Goal: Task Accomplishment & Management: Complete application form

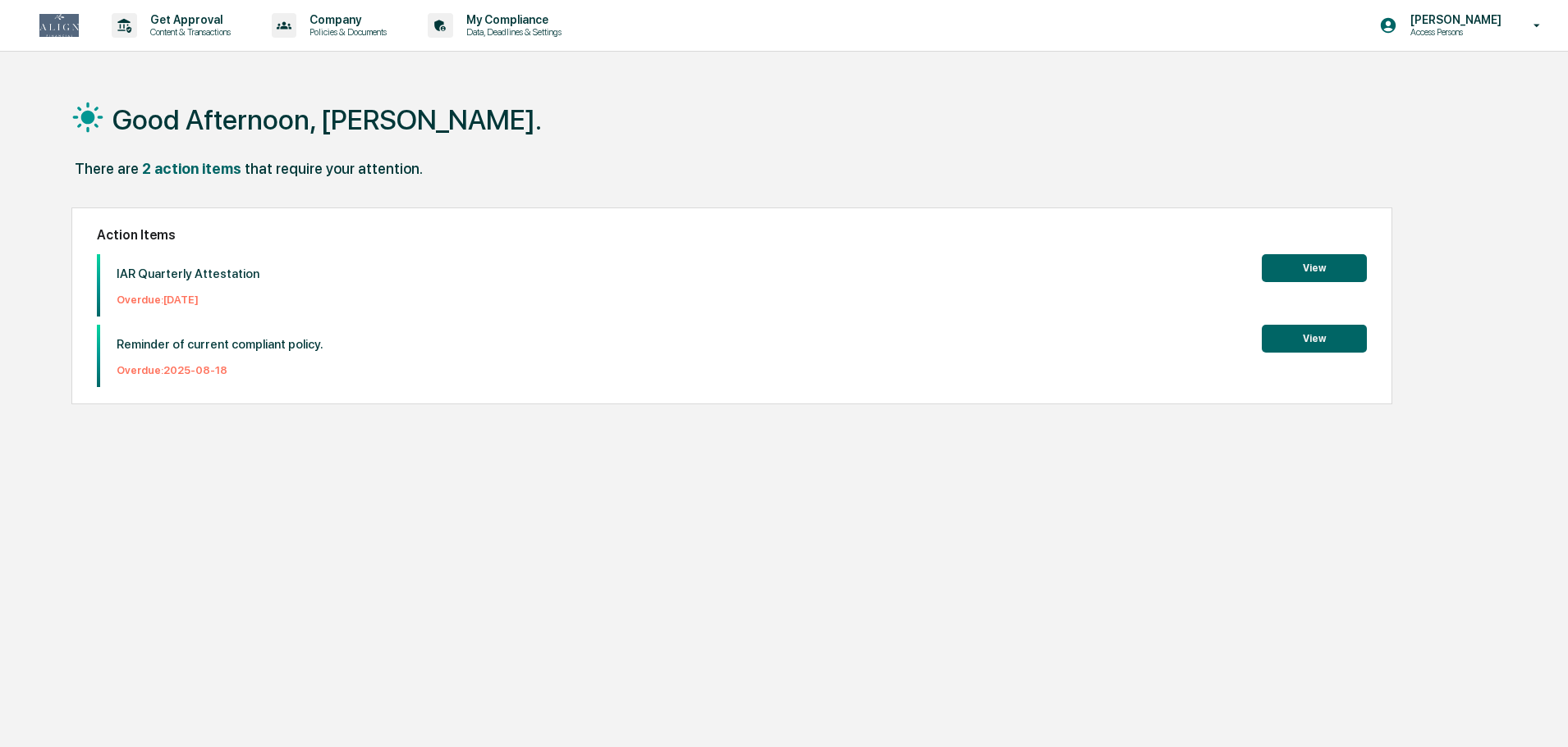
drag, startPoint x: 0, startPoint y: 0, endPoint x: 1415, endPoint y: 56, distance: 1416.1
click at [1415, 155] on div "Good Afternoon, [PERSON_NAME]." at bounding box center [777, 119] width 1411 height 82
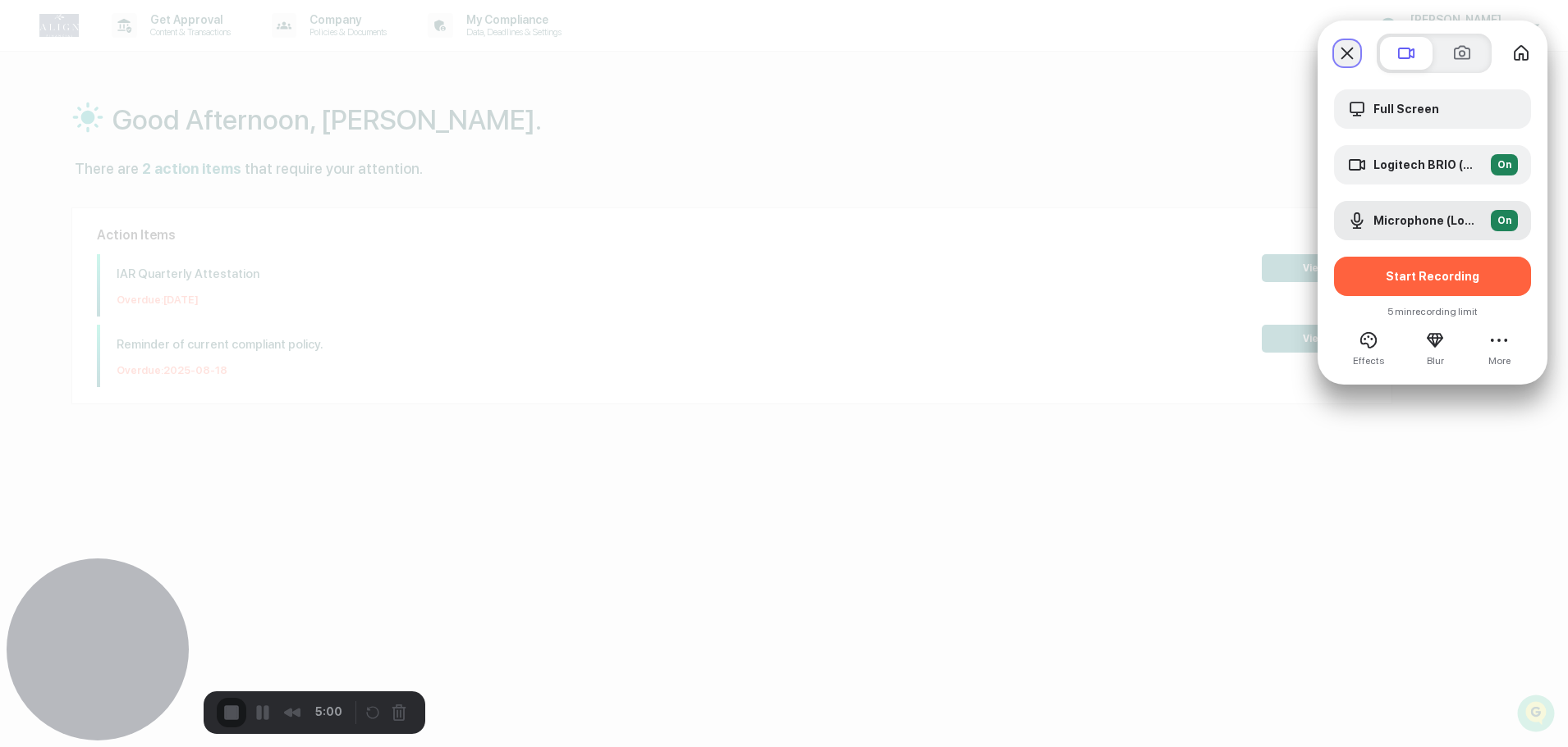
click at [1350, 57] on button "Close" at bounding box center [1347, 53] width 26 height 26
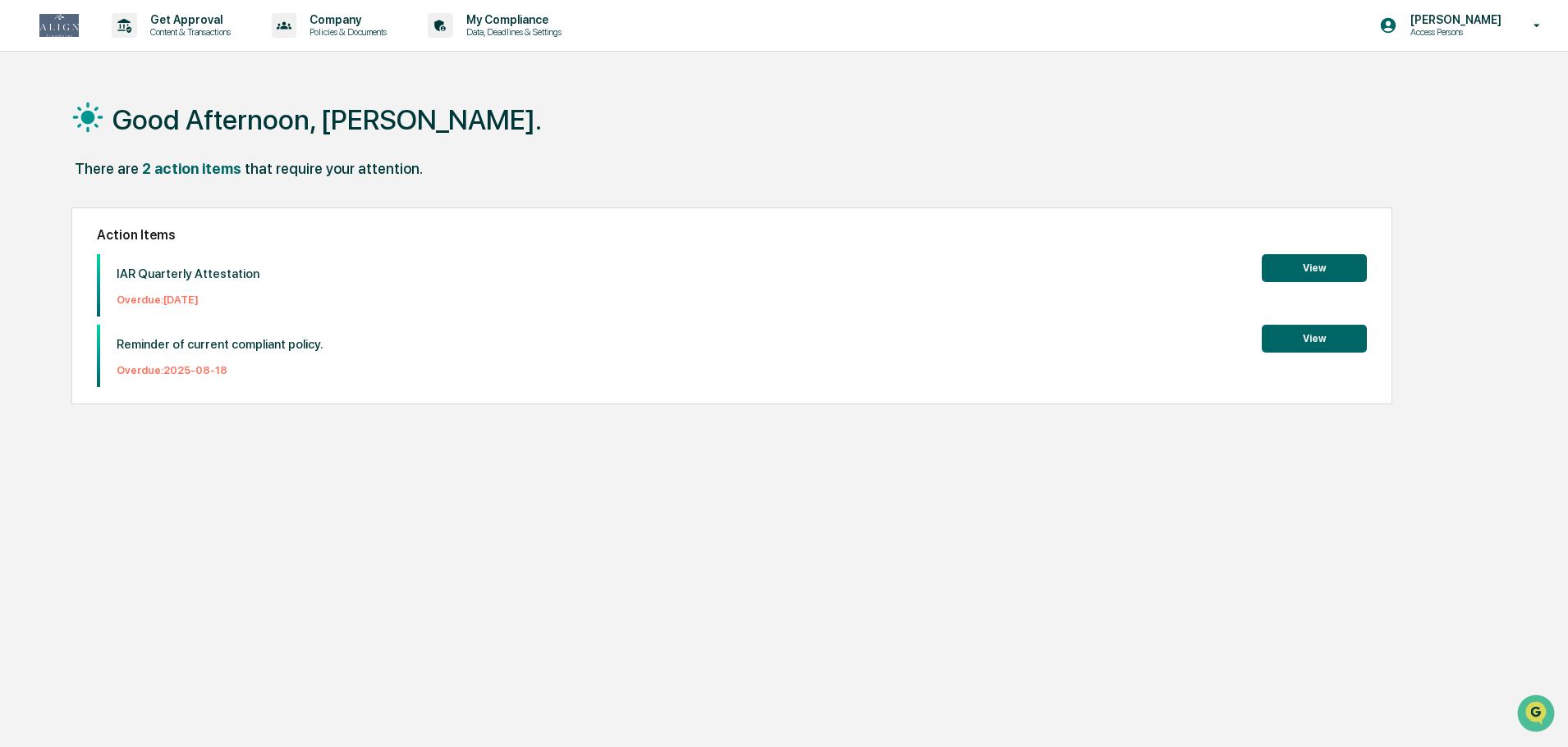
click at [1333, 266] on button "View" at bounding box center [1314, 268] width 105 height 28
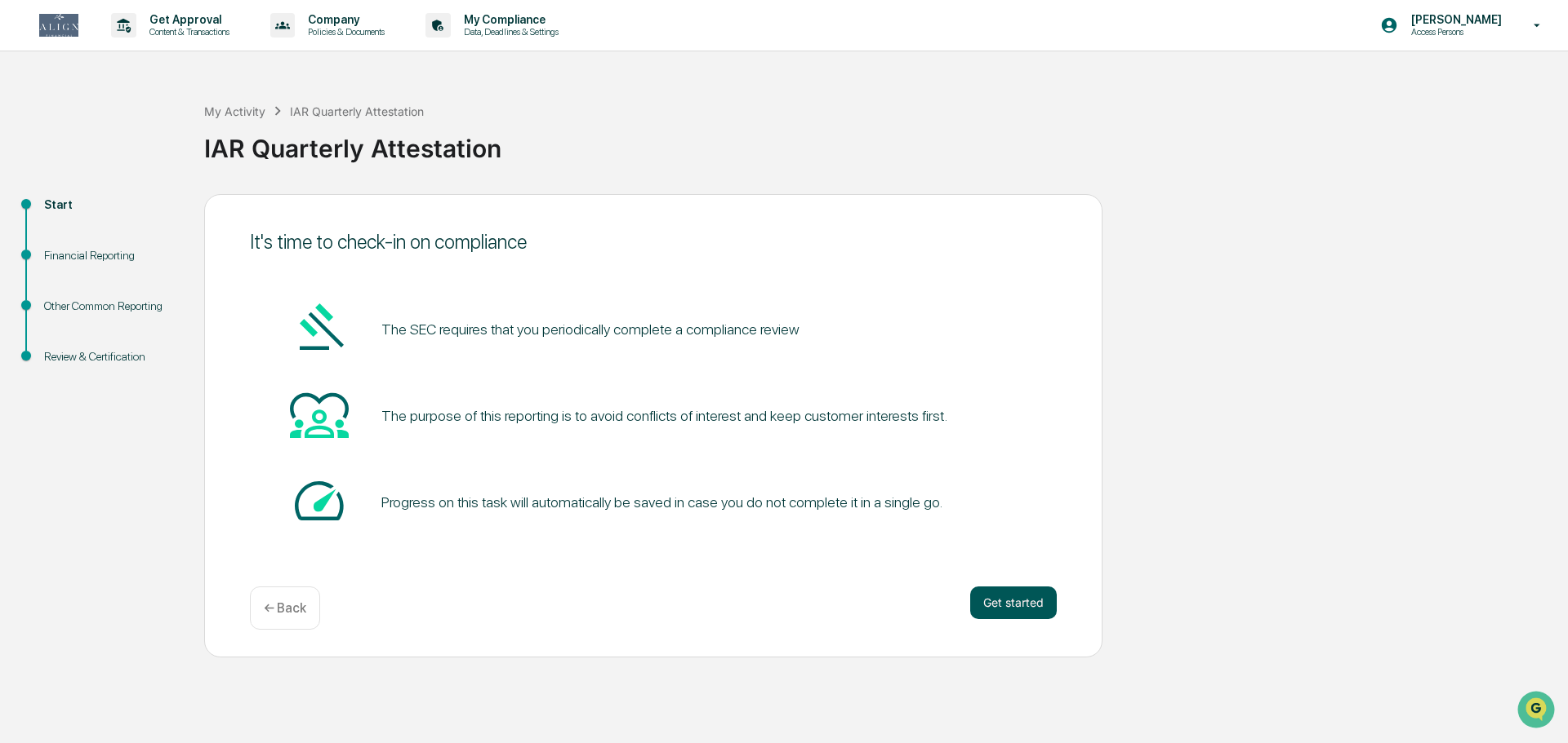
click at [982, 599] on button "Get started" at bounding box center [1013, 603] width 87 height 32
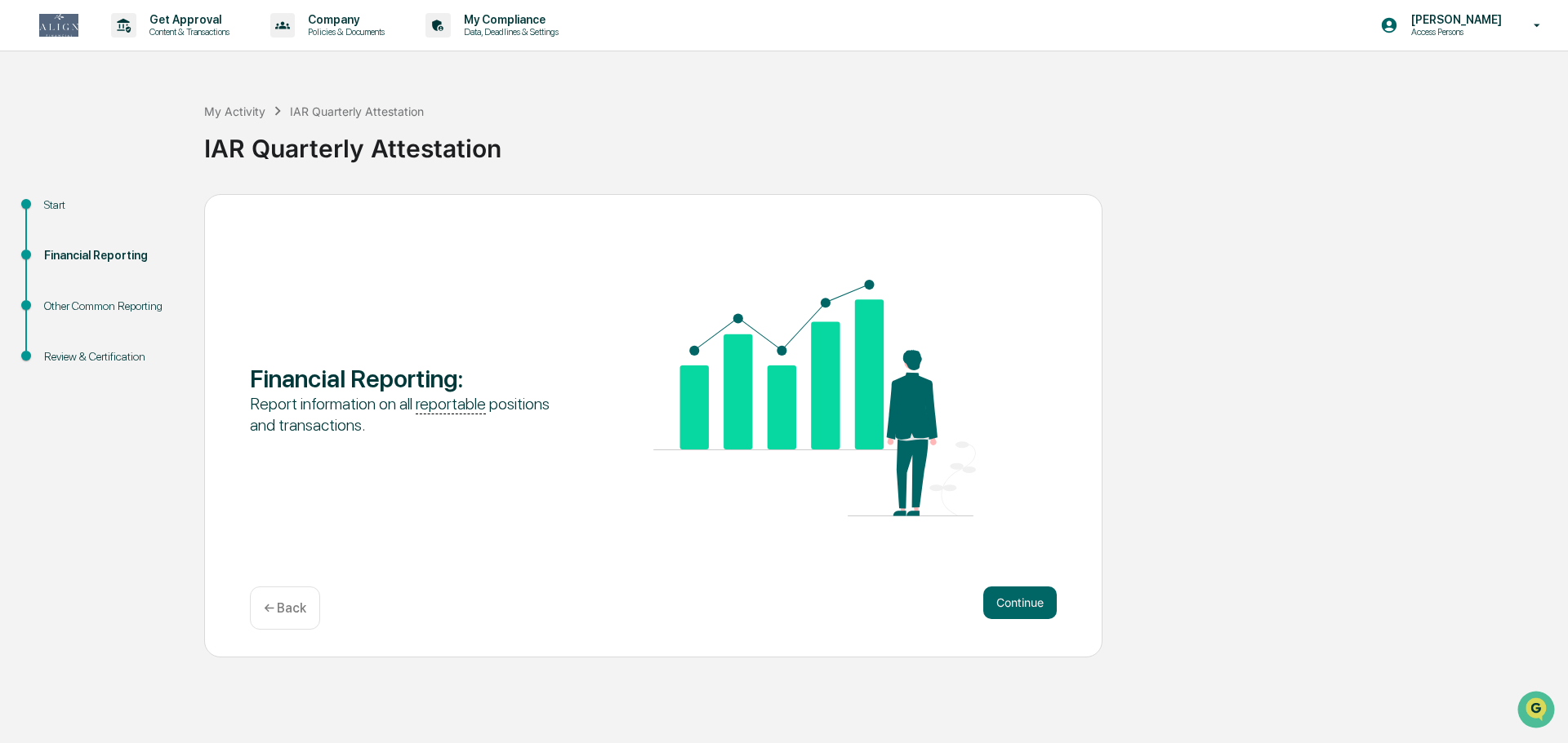
drag, startPoint x: 985, startPoint y: 596, endPoint x: 871, endPoint y: 593, distance: 114.0
click at [871, 593] on div "Continue ← Back" at bounding box center [654, 608] width 807 height 43
click at [991, 603] on button "Continue" at bounding box center [1020, 603] width 74 height 32
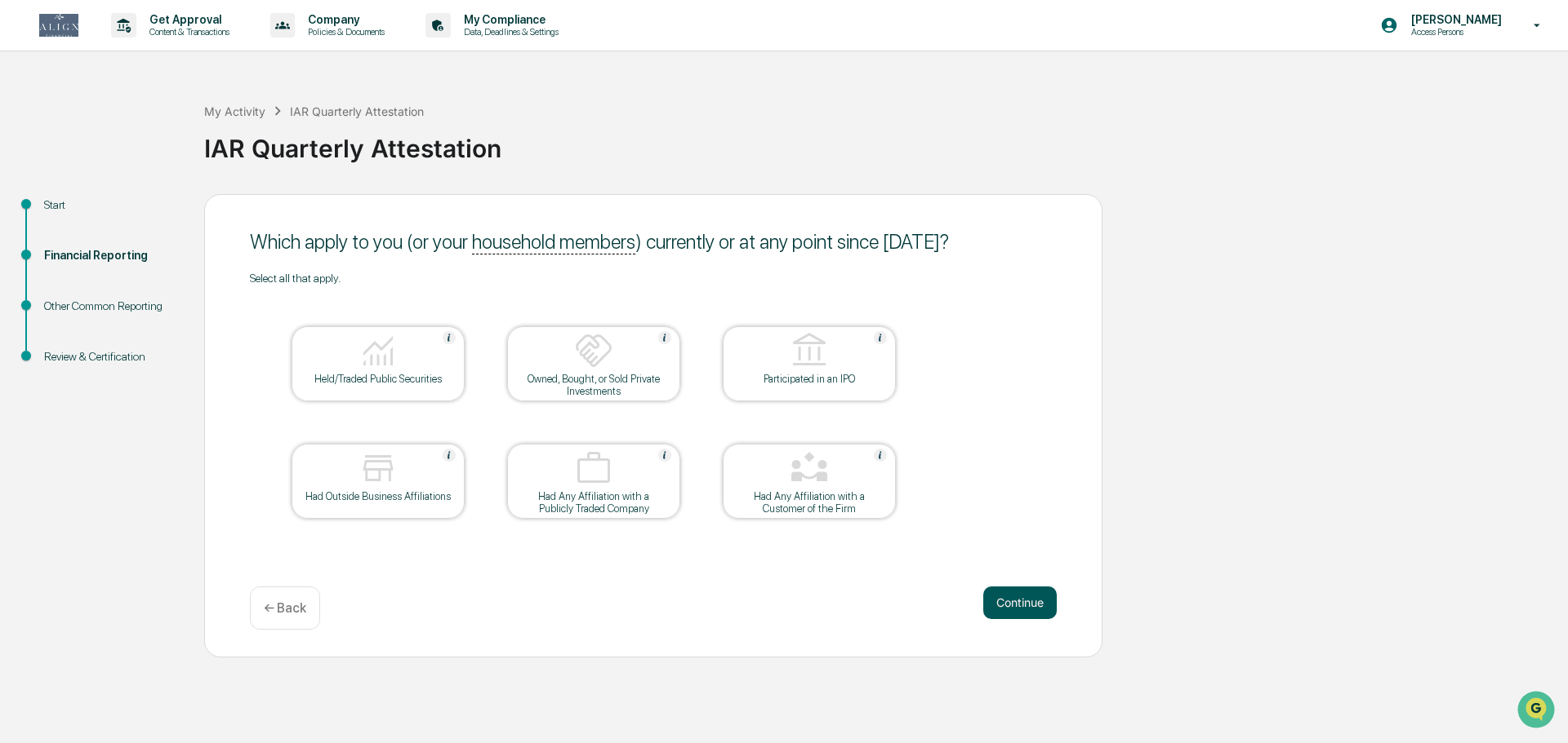
click at [997, 601] on button "Continue" at bounding box center [1020, 603] width 74 height 32
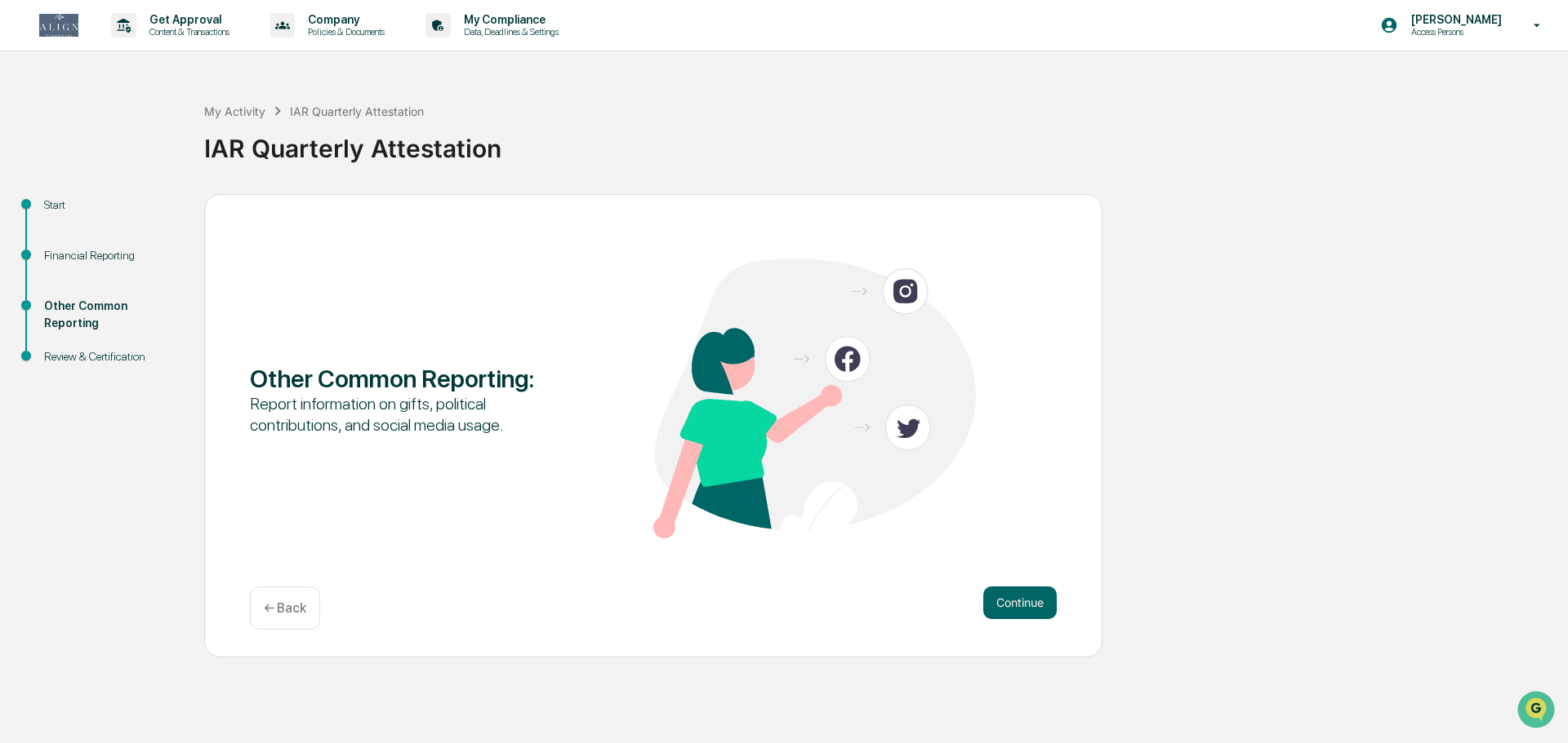
click at [997, 601] on button "Continue" at bounding box center [1020, 603] width 74 height 32
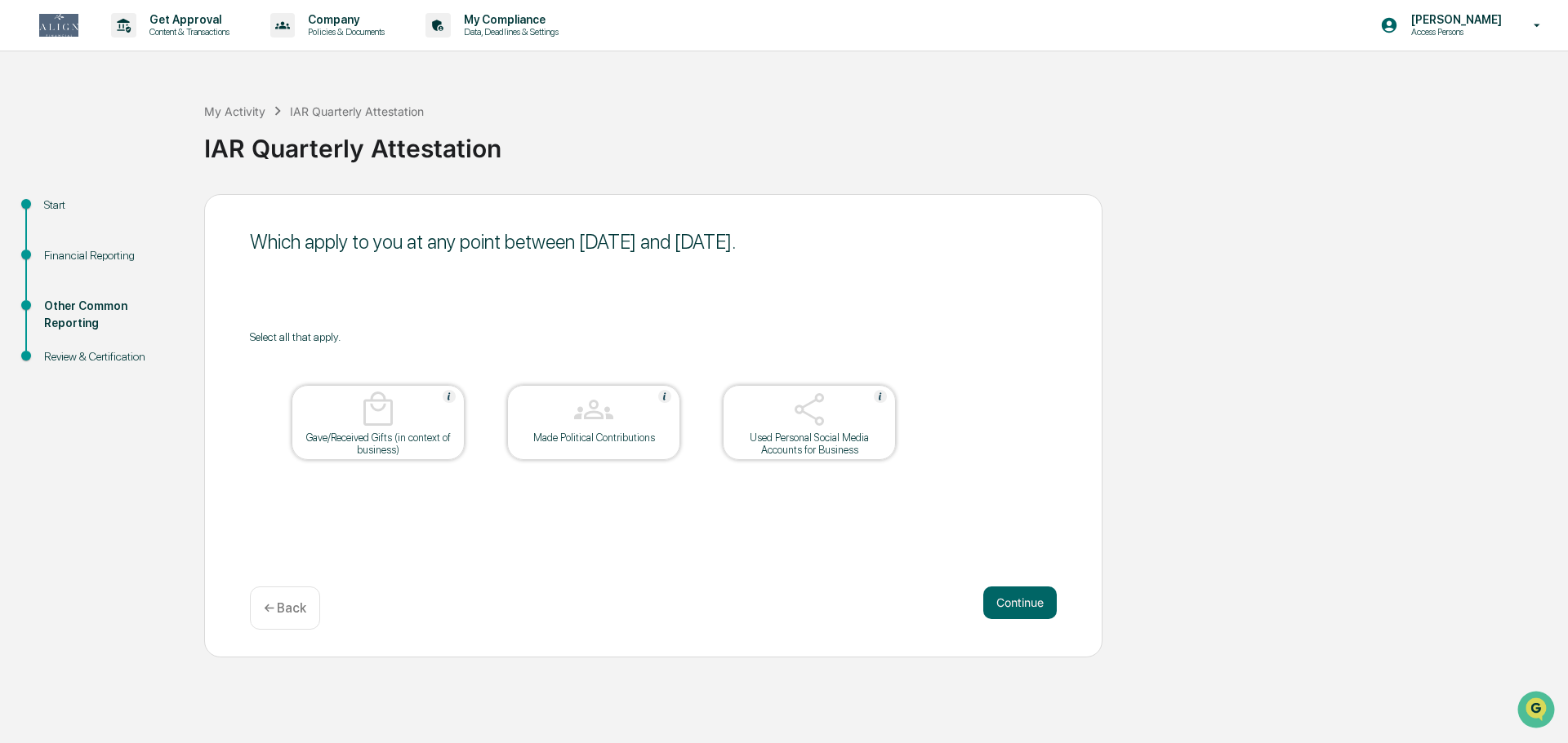
click at [997, 601] on button "Continue" at bounding box center [1020, 603] width 74 height 32
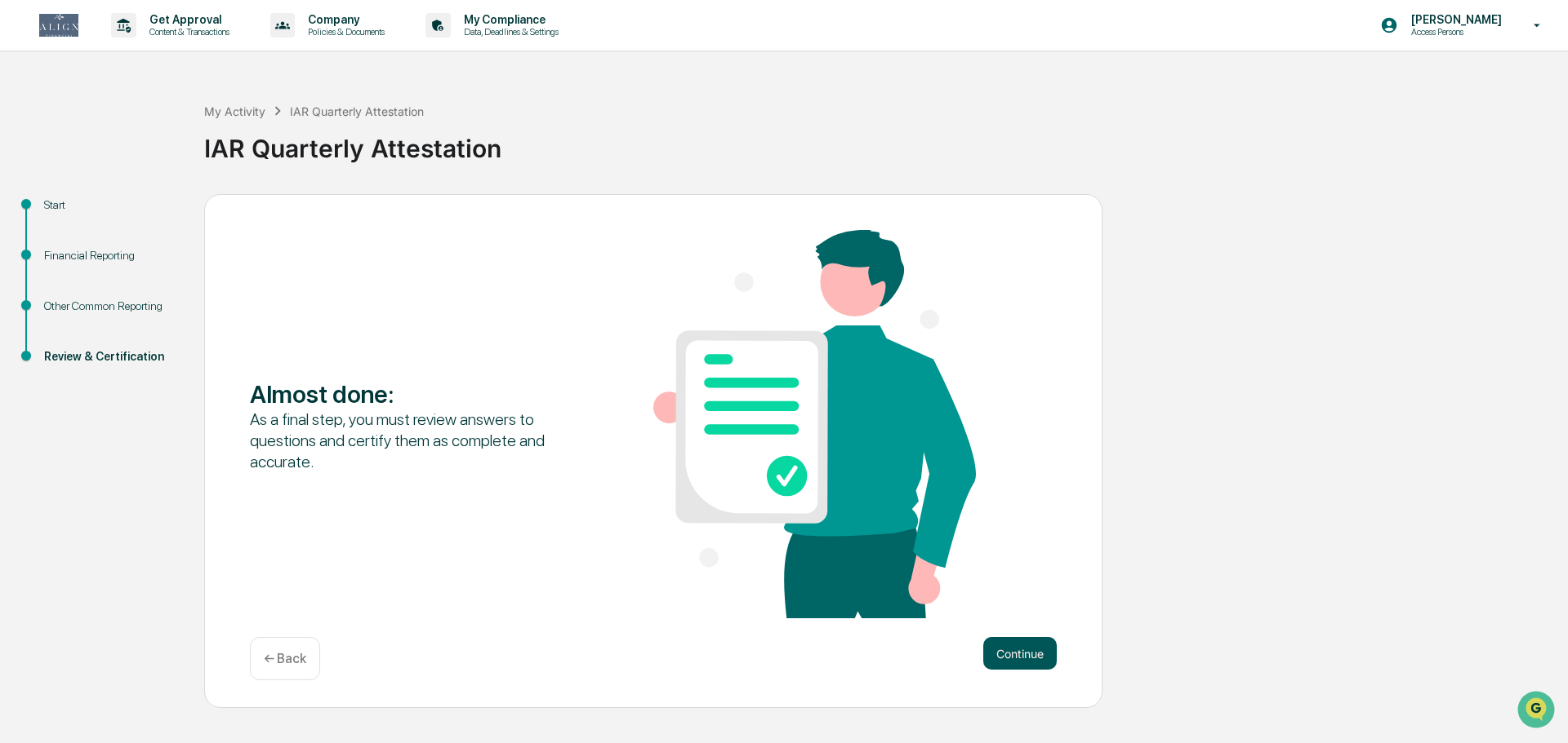
click at [1026, 655] on button "Continue" at bounding box center [1020, 653] width 74 height 32
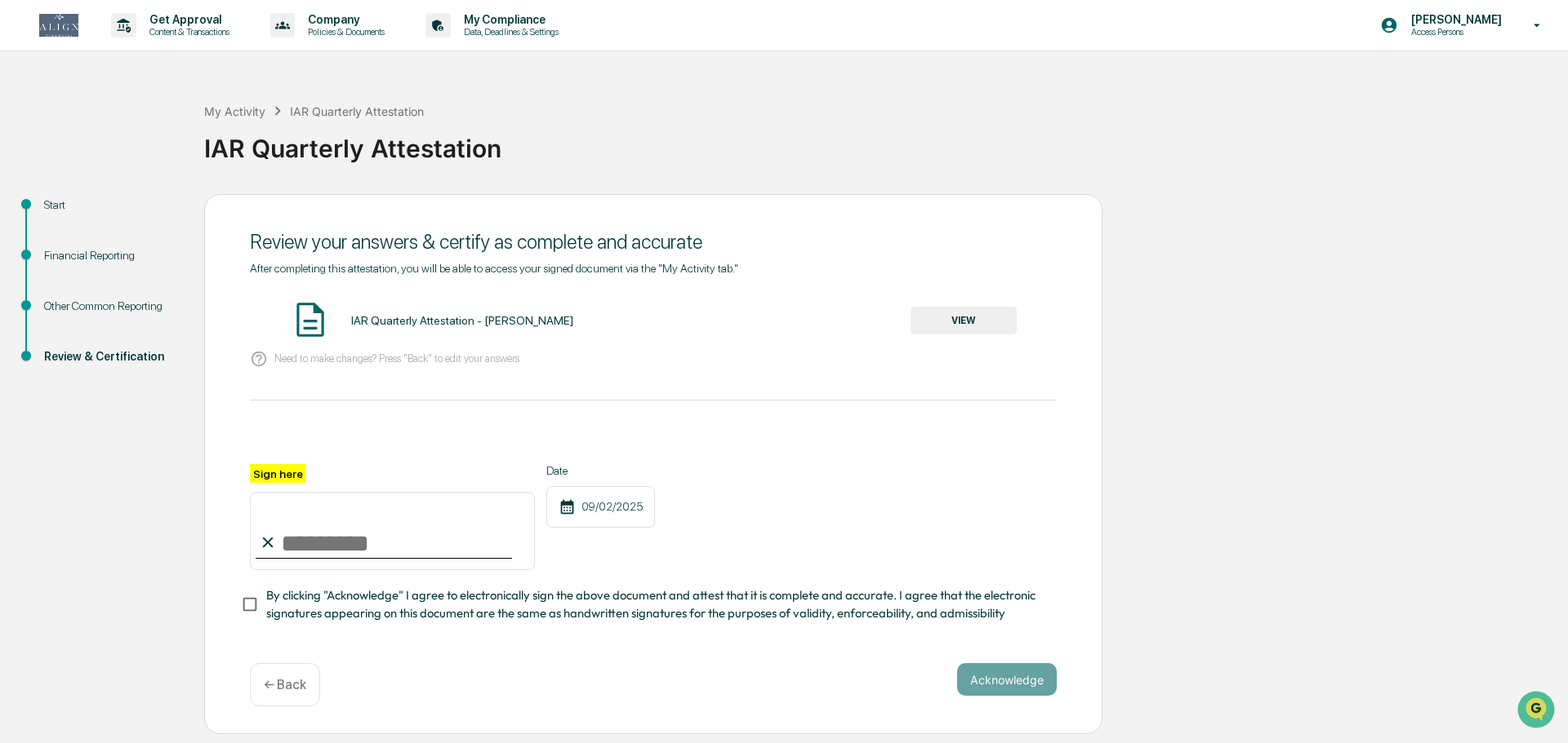
click at [377, 321] on div "IAR Quarterly Attestation - [PERSON_NAME]" at bounding box center [462, 320] width 222 height 13
click at [927, 316] on button "VIEW" at bounding box center [963, 320] width 106 height 28
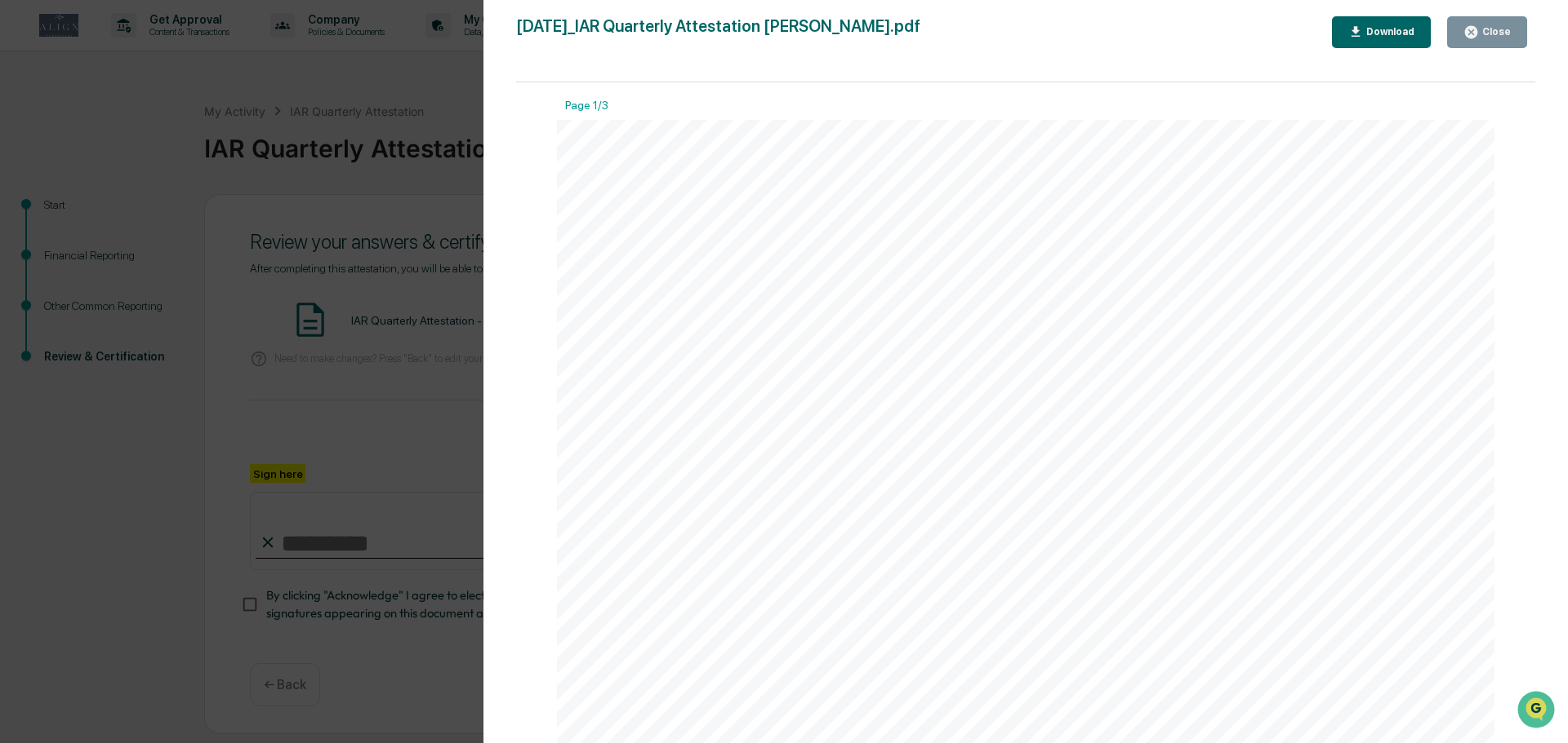
click at [1468, 28] on icon "button" at bounding box center [1470, 32] width 16 height 16
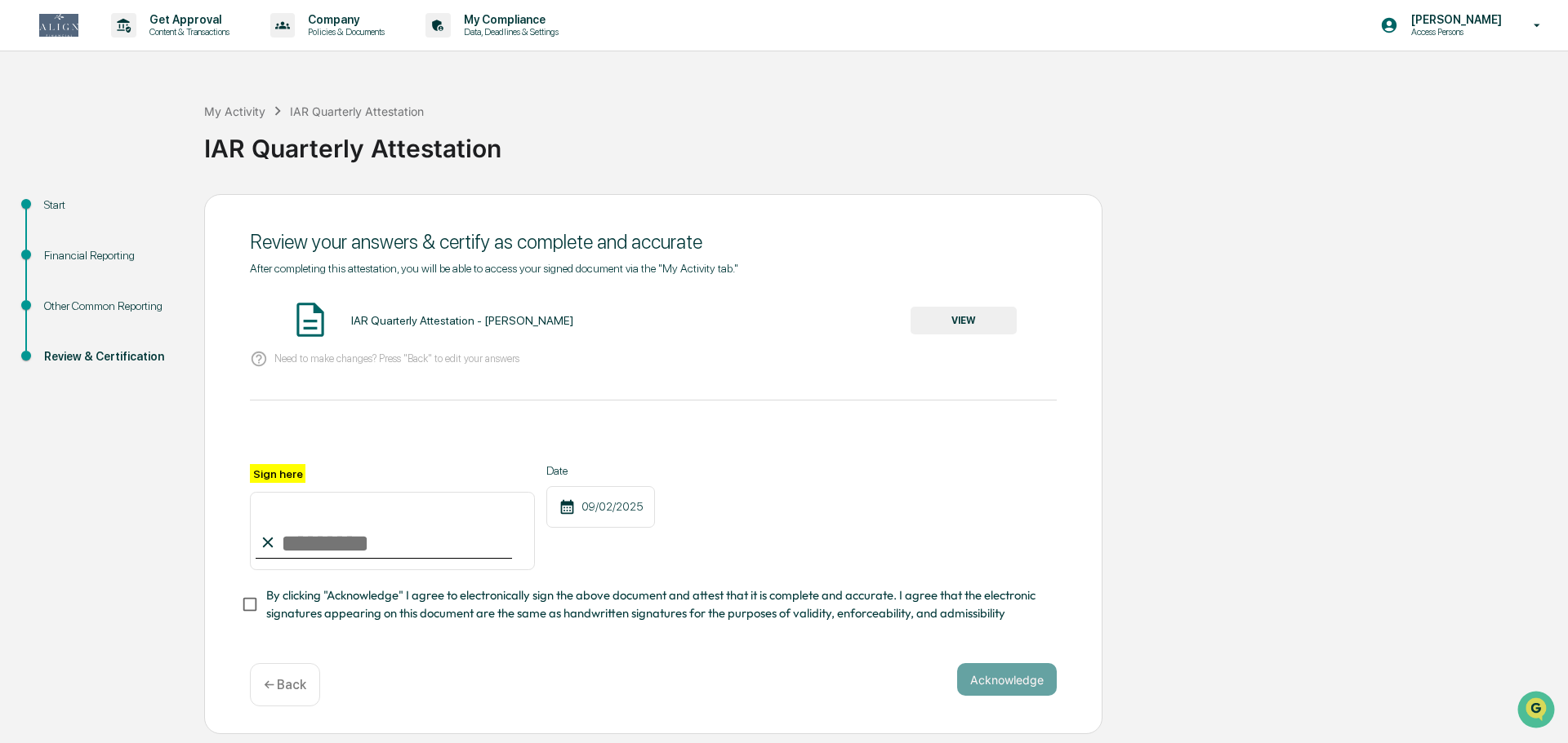
click at [279, 550] on input "Sign here" at bounding box center [392, 531] width 285 height 78
type input "**********"
click at [523, 603] on span "By clicking "Acknowledge" I agree to electronically sign the above document and…" at bounding box center [655, 605] width 778 height 37
click at [965, 683] on button "Acknowledge" at bounding box center [1007, 679] width 100 height 32
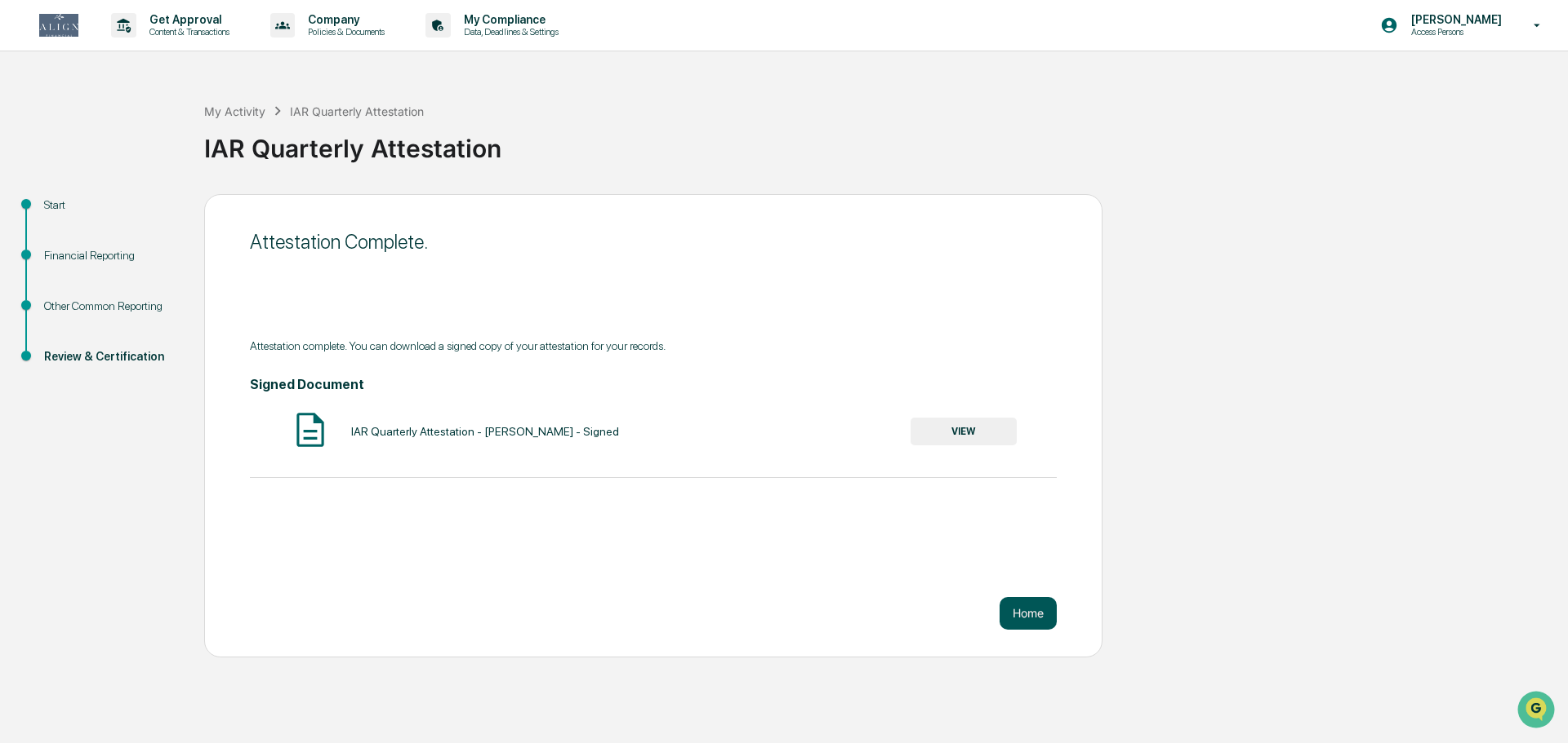
click at [1037, 613] on button "Home" at bounding box center [1028, 613] width 57 height 32
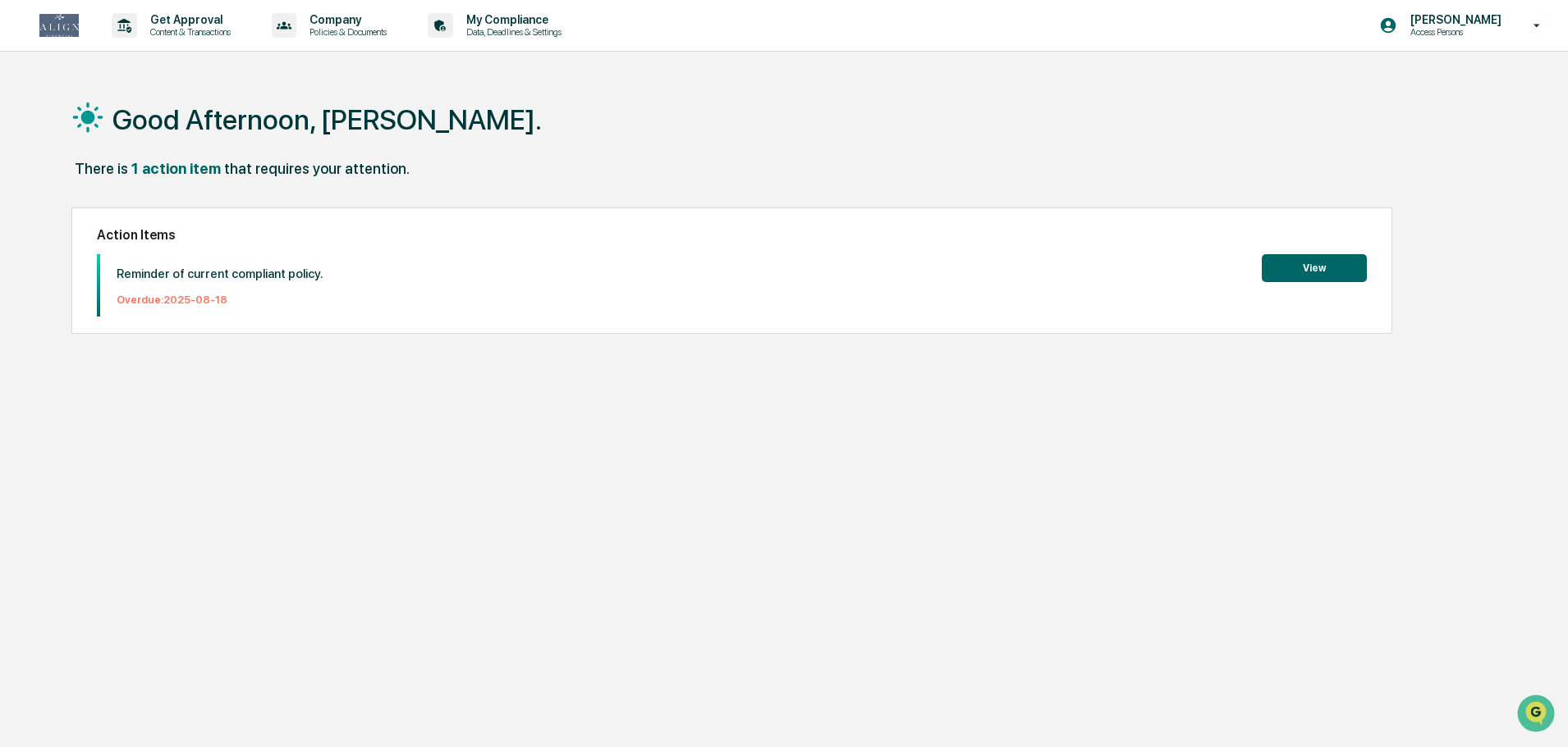
click at [1297, 273] on button "View" at bounding box center [1314, 268] width 105 height 28
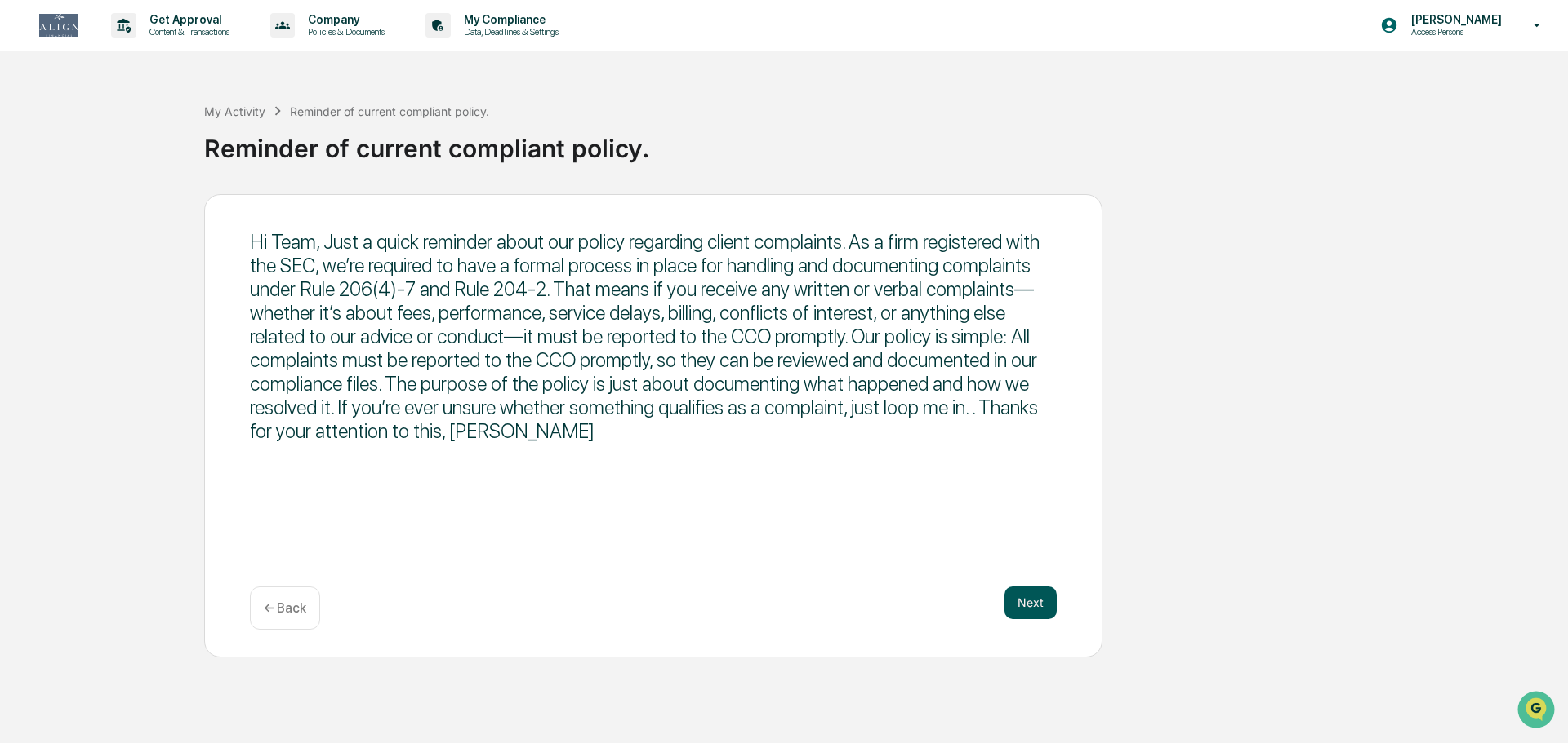
click at [1047, 602] on button "Next" at bounding box center [1031, 603] width 53 height 32
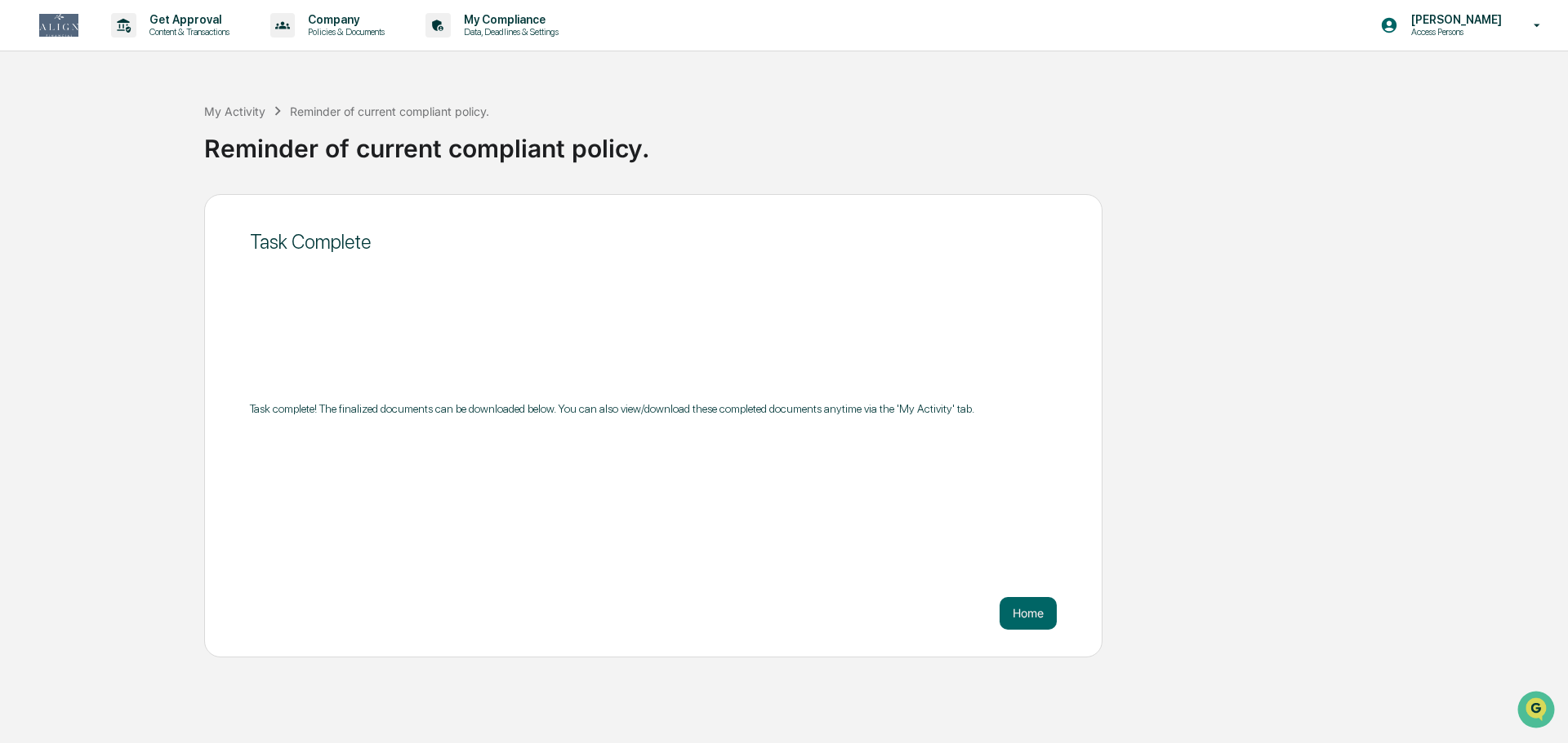
click at [1047, 602] on button "Home" at bounding box center [1028, 613] width 57 height 32
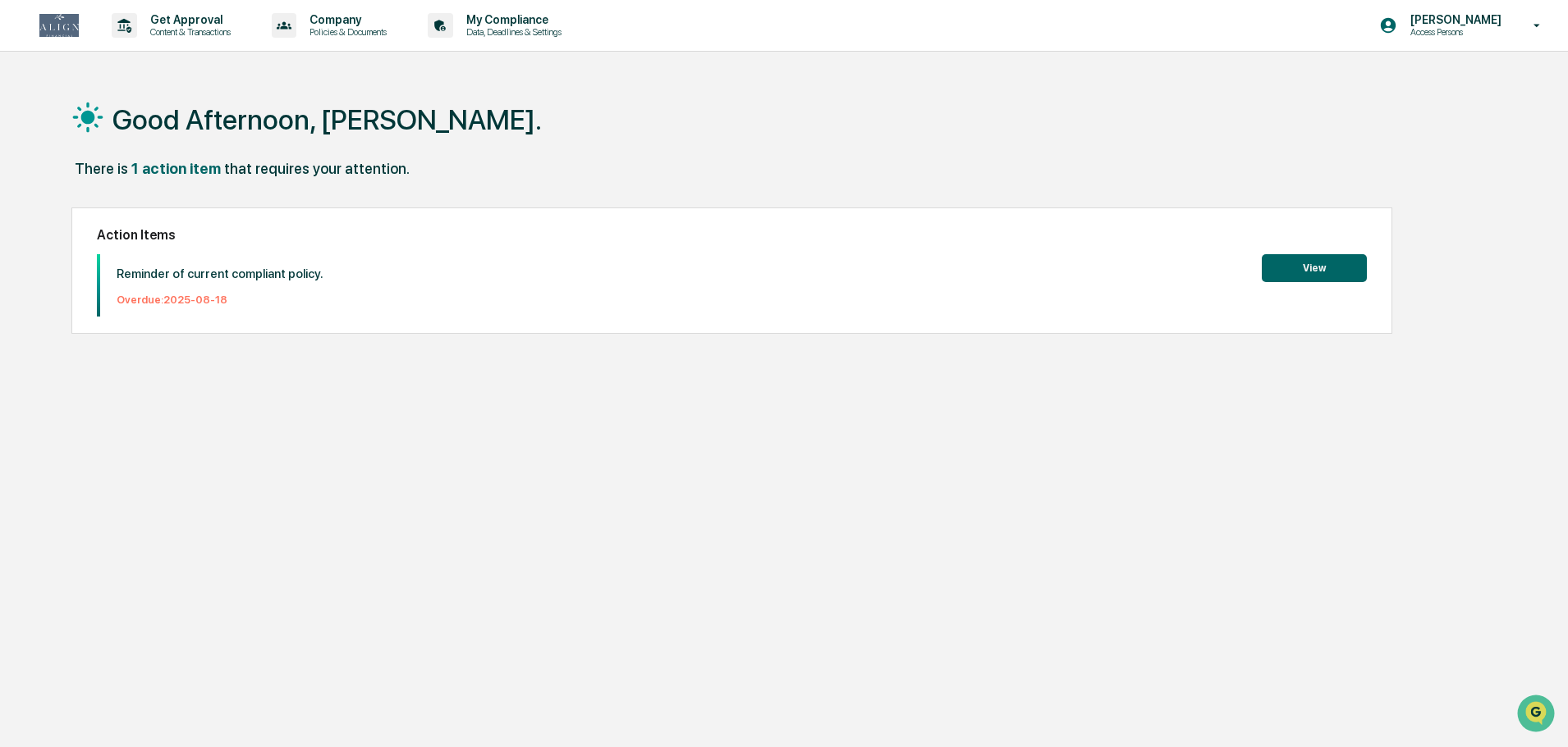
click at [1323, 269] on button "View" at bounding box center [1314, 268] width 105 height 28
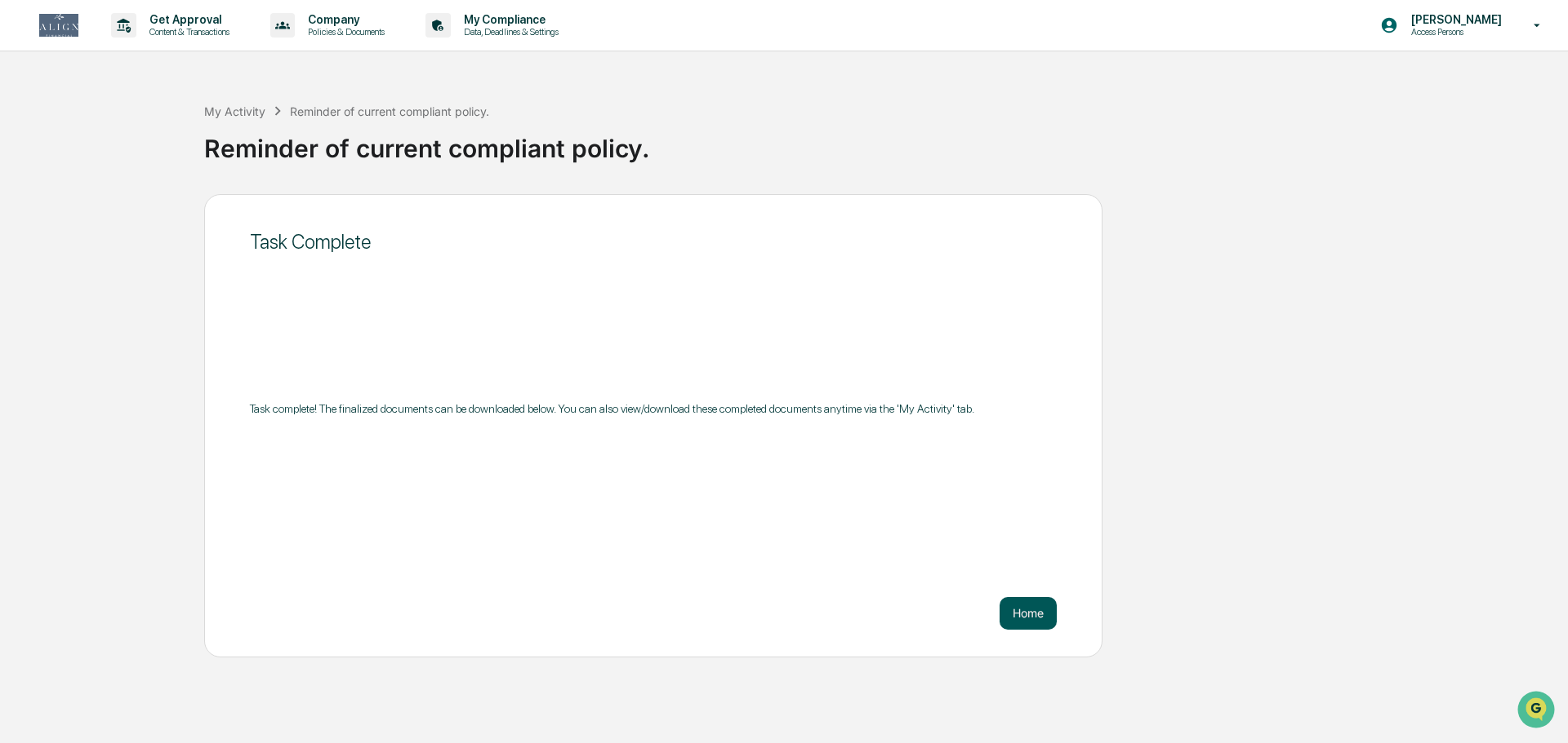
click at [1040, 607] on button "Home" at bounding box center [1028, 613] width 57 height 32
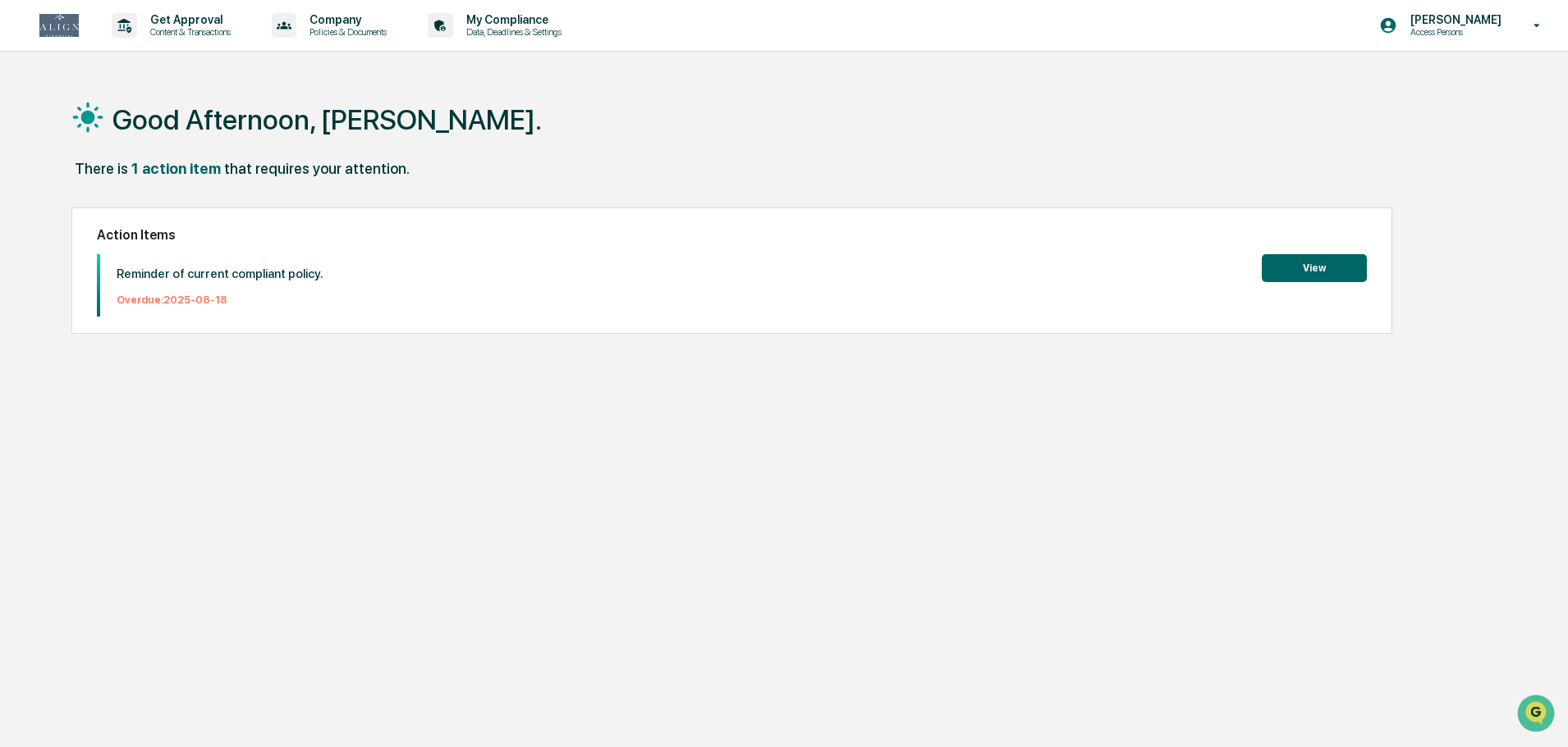
click at [47, 32] on img at bounding box center [58, 25] width 39 height 23
click at [317, 292] on div "Reminder of current compliant policy. Overdue: [DATE] View" at bounding box center [732, 285] width 1270 height 62
click at [152, 291] on div "Reminder of current compliant policy. Overdue: [DATE]" at bounding box center [212, 285] width 223 height 62
click at [373, 25] on p "Company" at bounding box center [345, 19] width 98 height 13
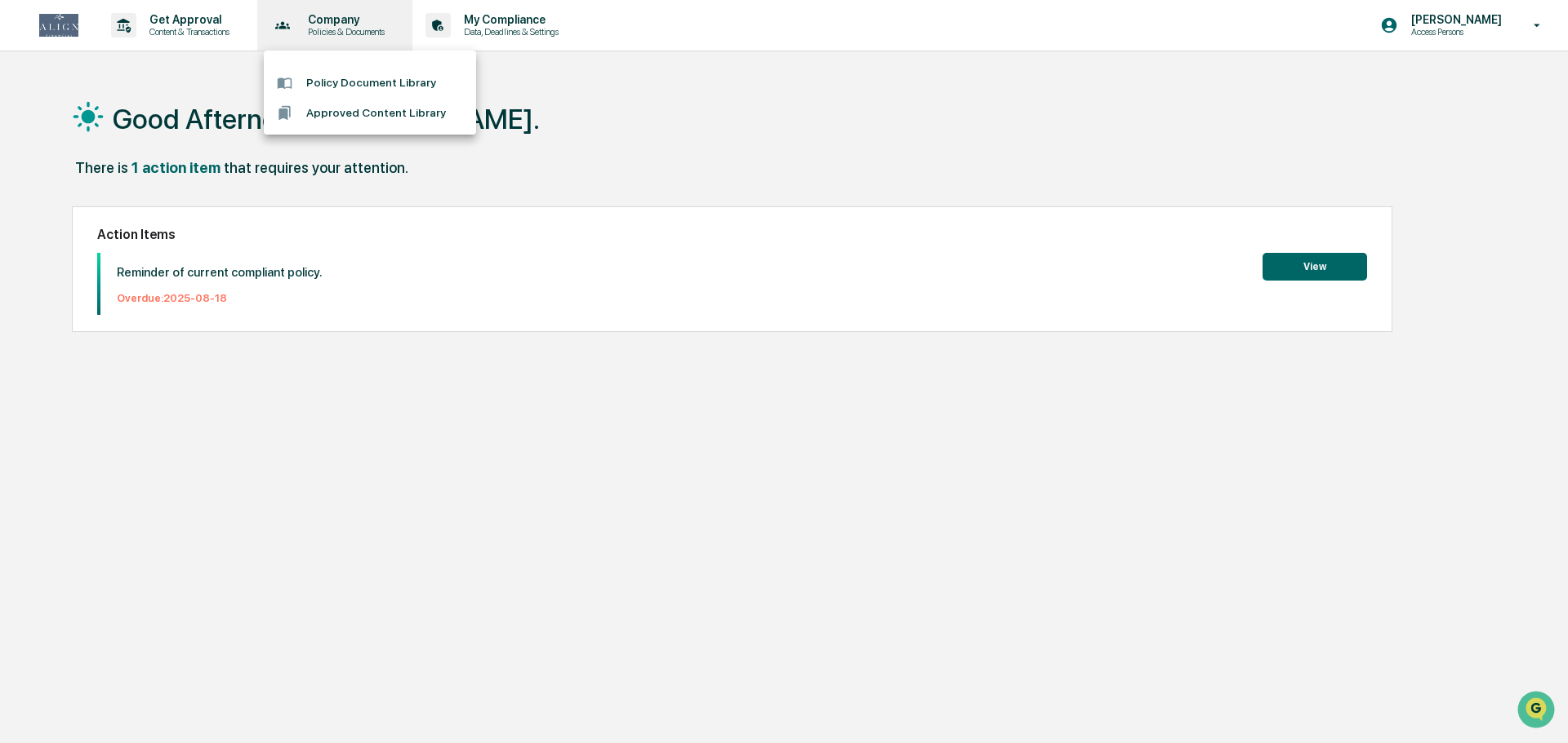
click at [371, 25] on div at bounding box center [784, 371] width 1568 height 743
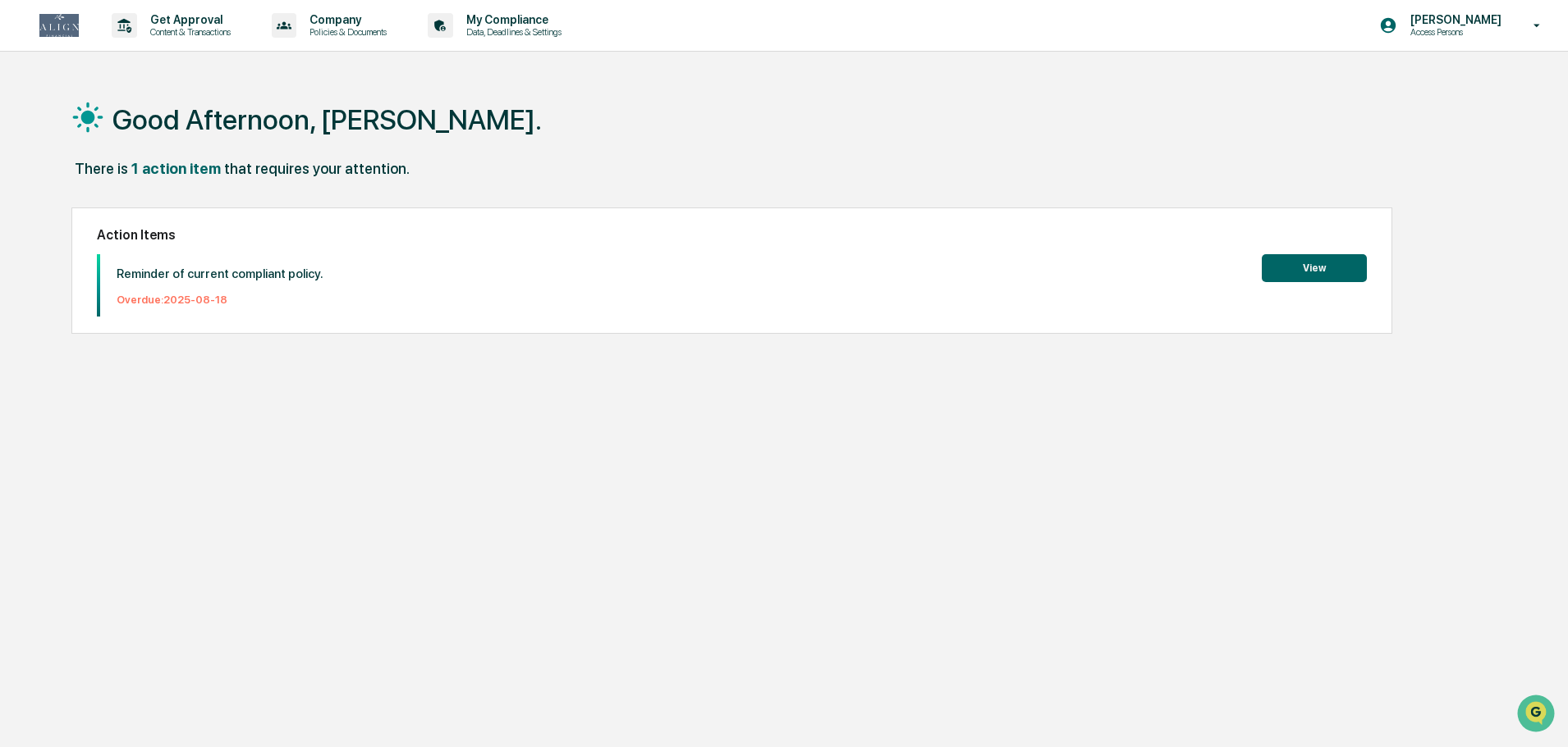
click at [63, 25] on img at bounding box center [58, 25] width 39 height 23
click at [1480, 32] on p "Access Persons" at bounding box center [1453, 32] width 112 height 11
click at [1452, 90] on li "Switch to Admin view..." at bounding box center [1448, 83] width 230 height 31
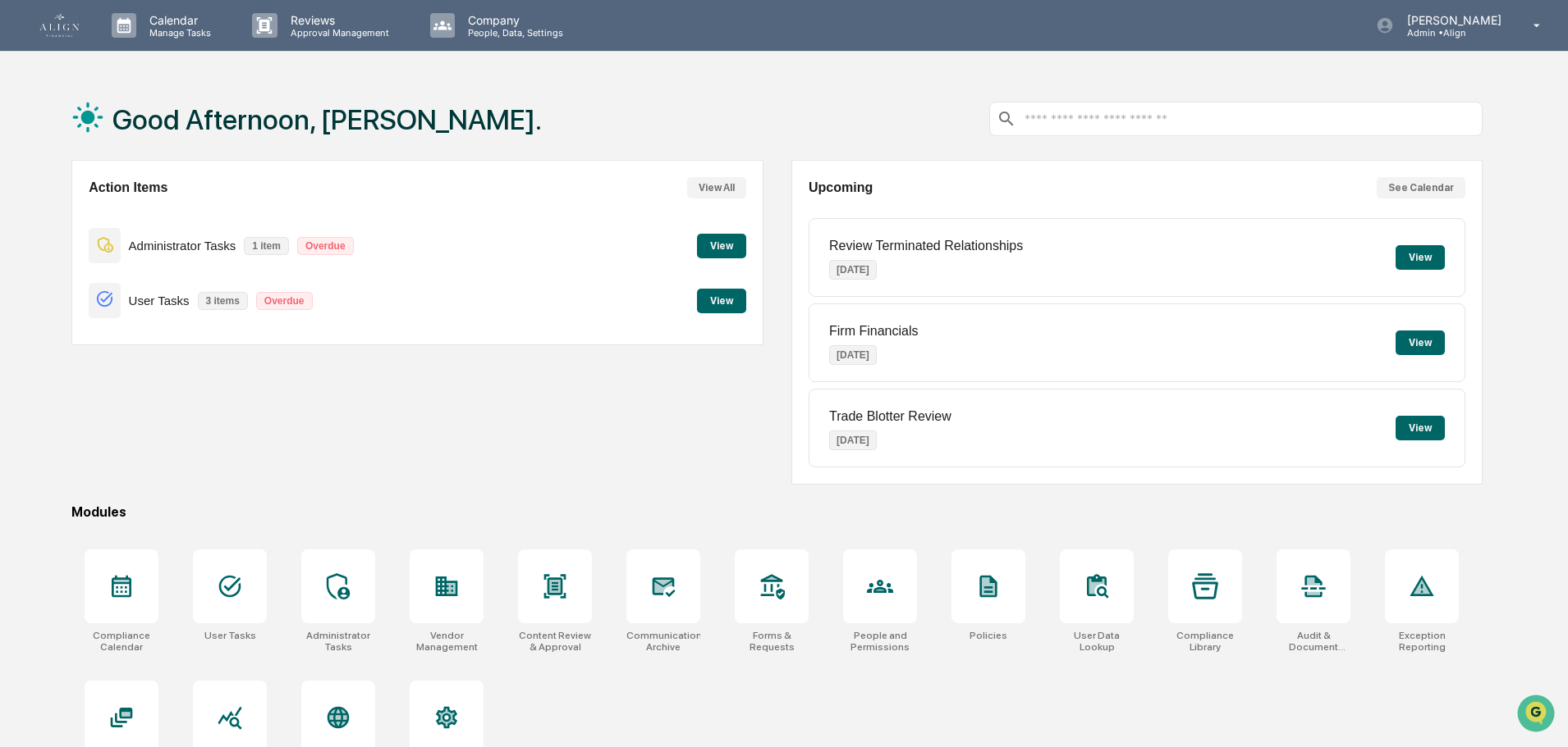
click at [738, 298] on button "View" at bounding box center [721, 301] width 49 height 25
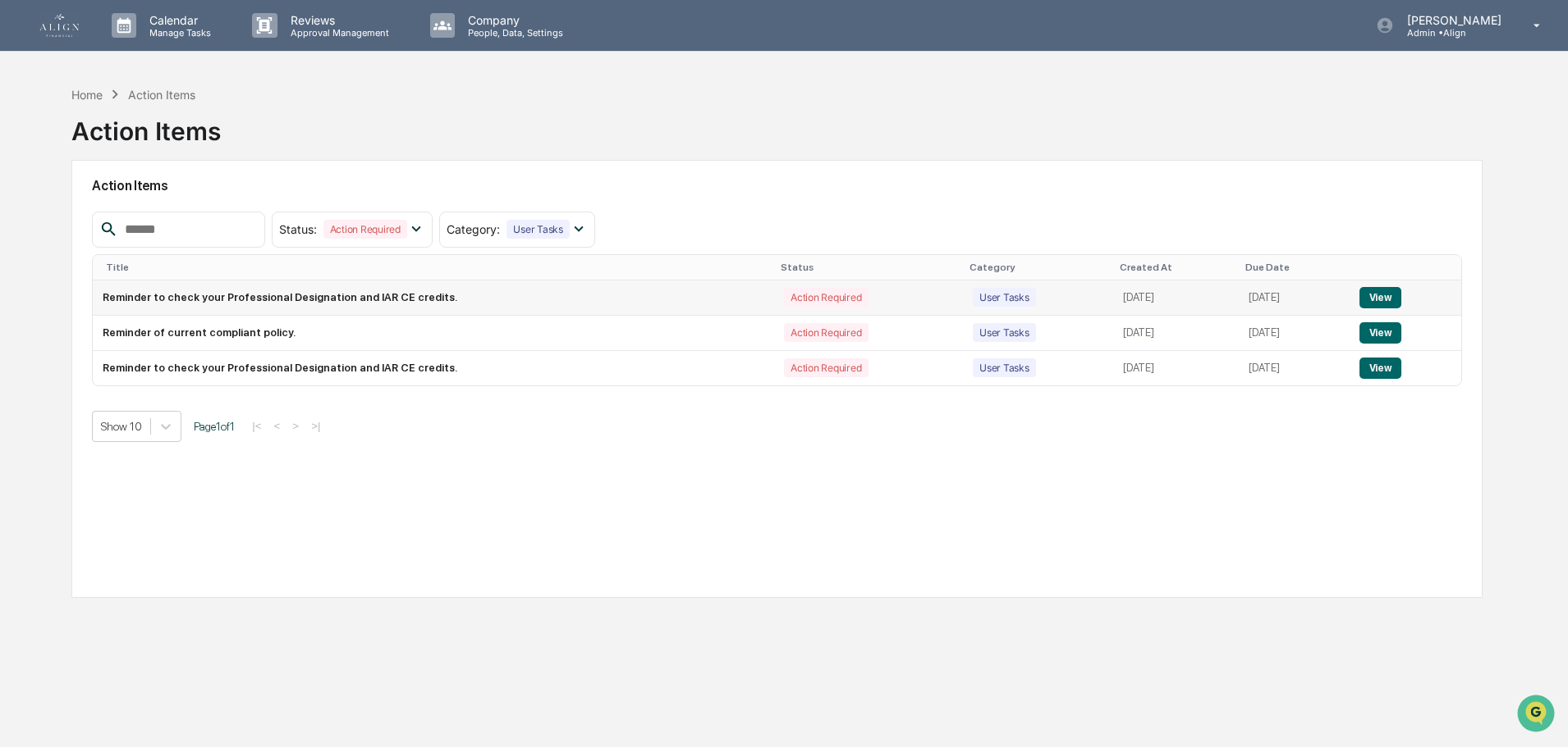
click at [443, 303] on td "Reminder to check your Professional Designation and IAR CE credits." at bounding box center [434, 298] width 681 height 35
click at [59, 36] on img at bounding box center [58, 25] width 39 height 23
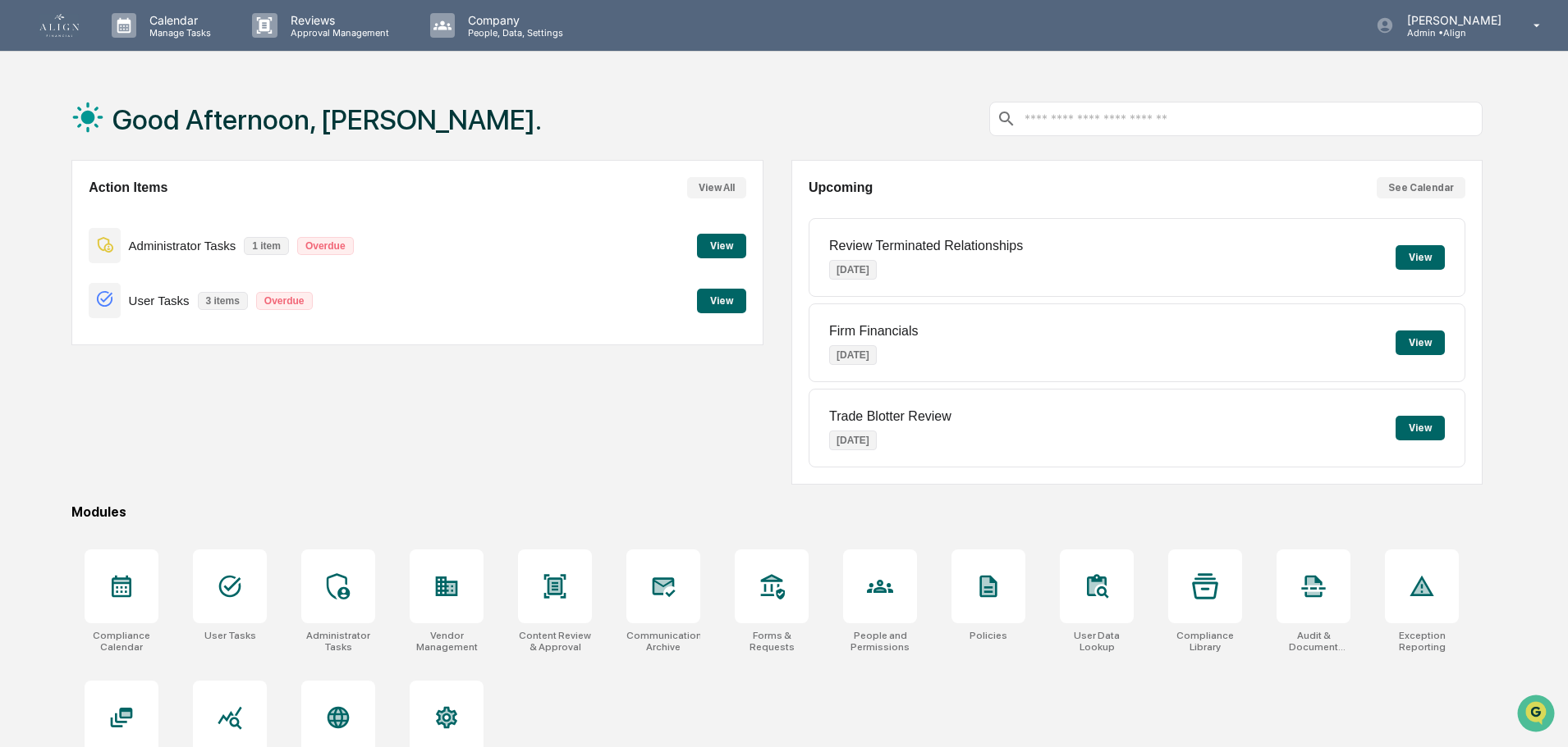
click at [711, 242] on button "View" at bounding box center [721, 246] width 49 height 25
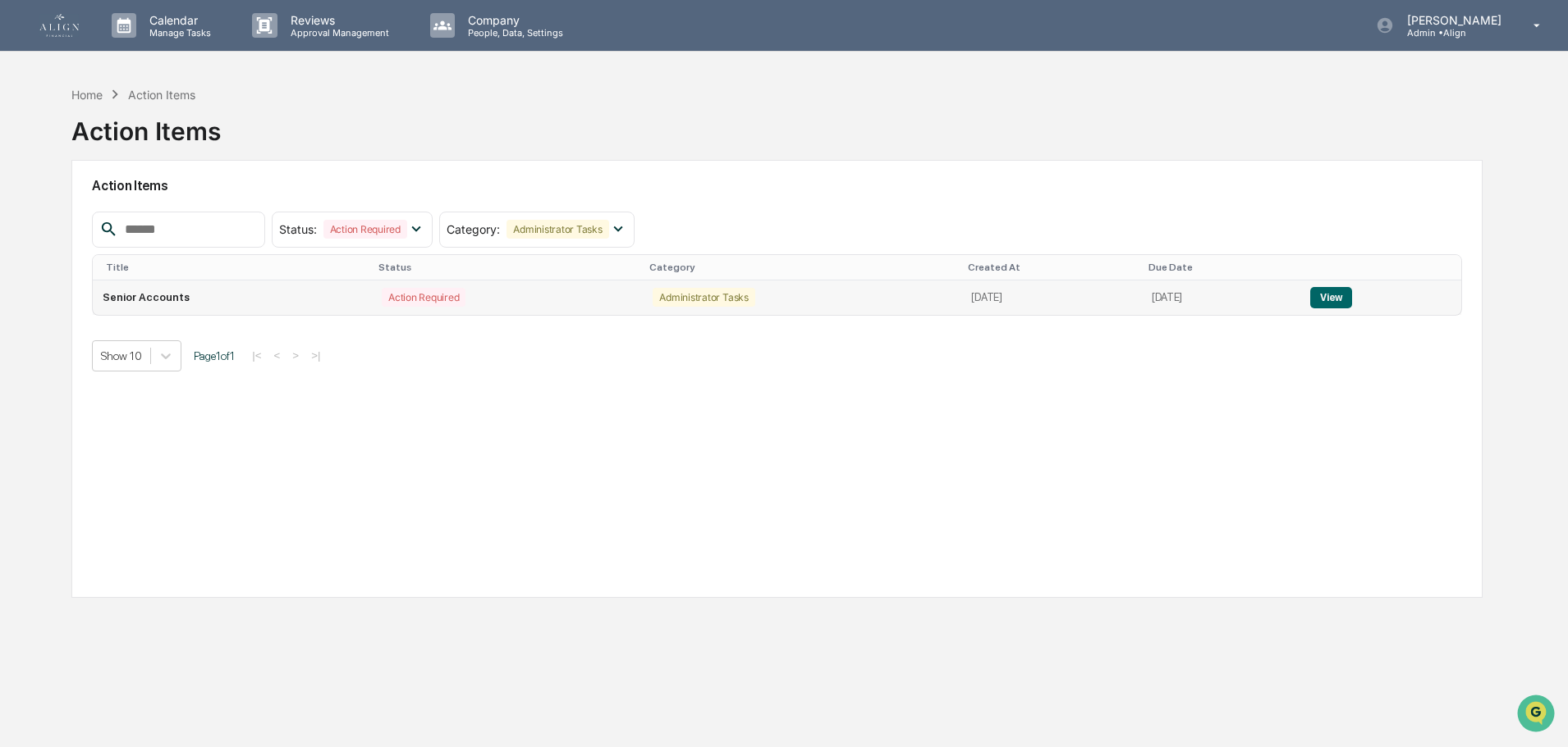
click at [1348, 303] on button "View" at bounding box center [1330, 297] width 42 height 21
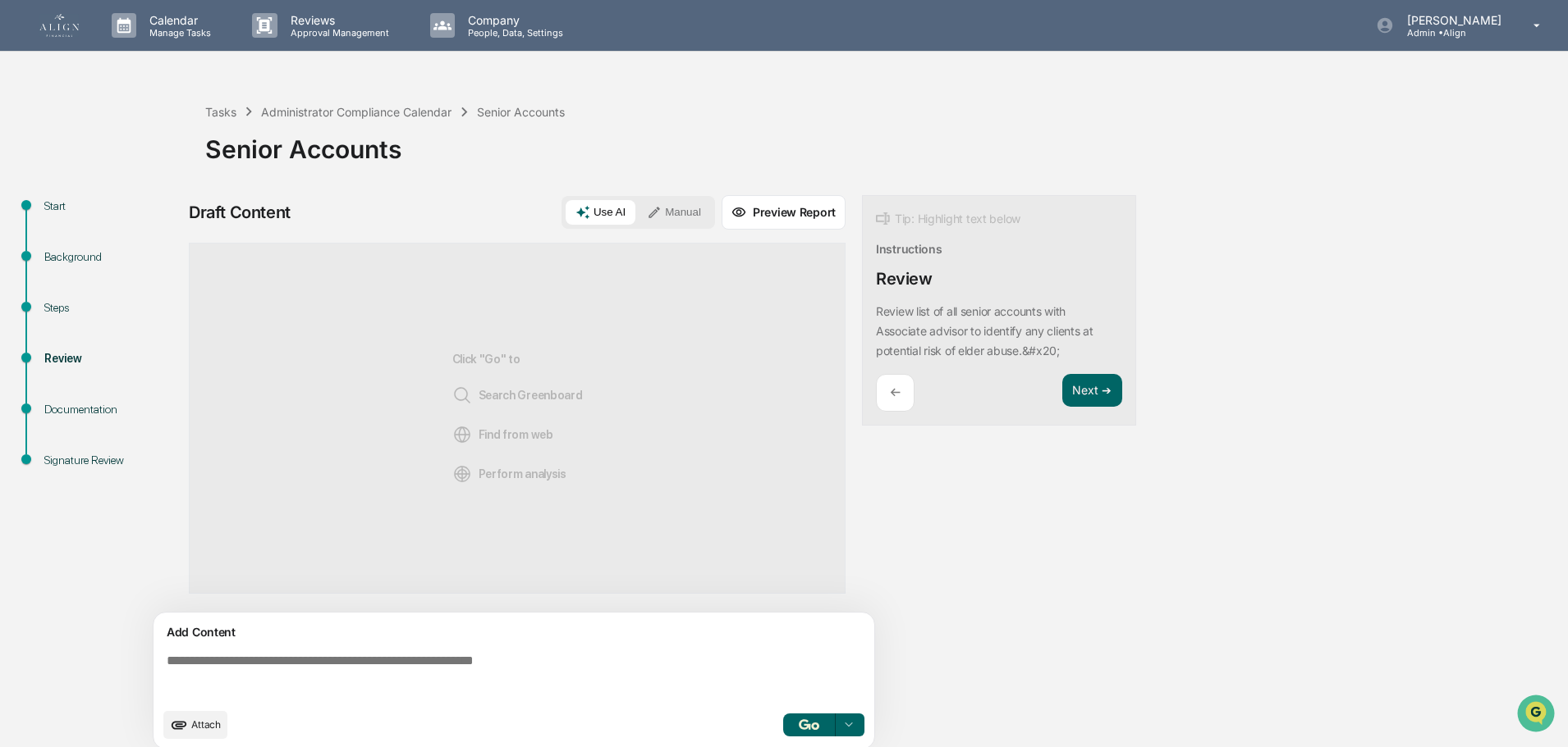
scroll to position [12, 0]
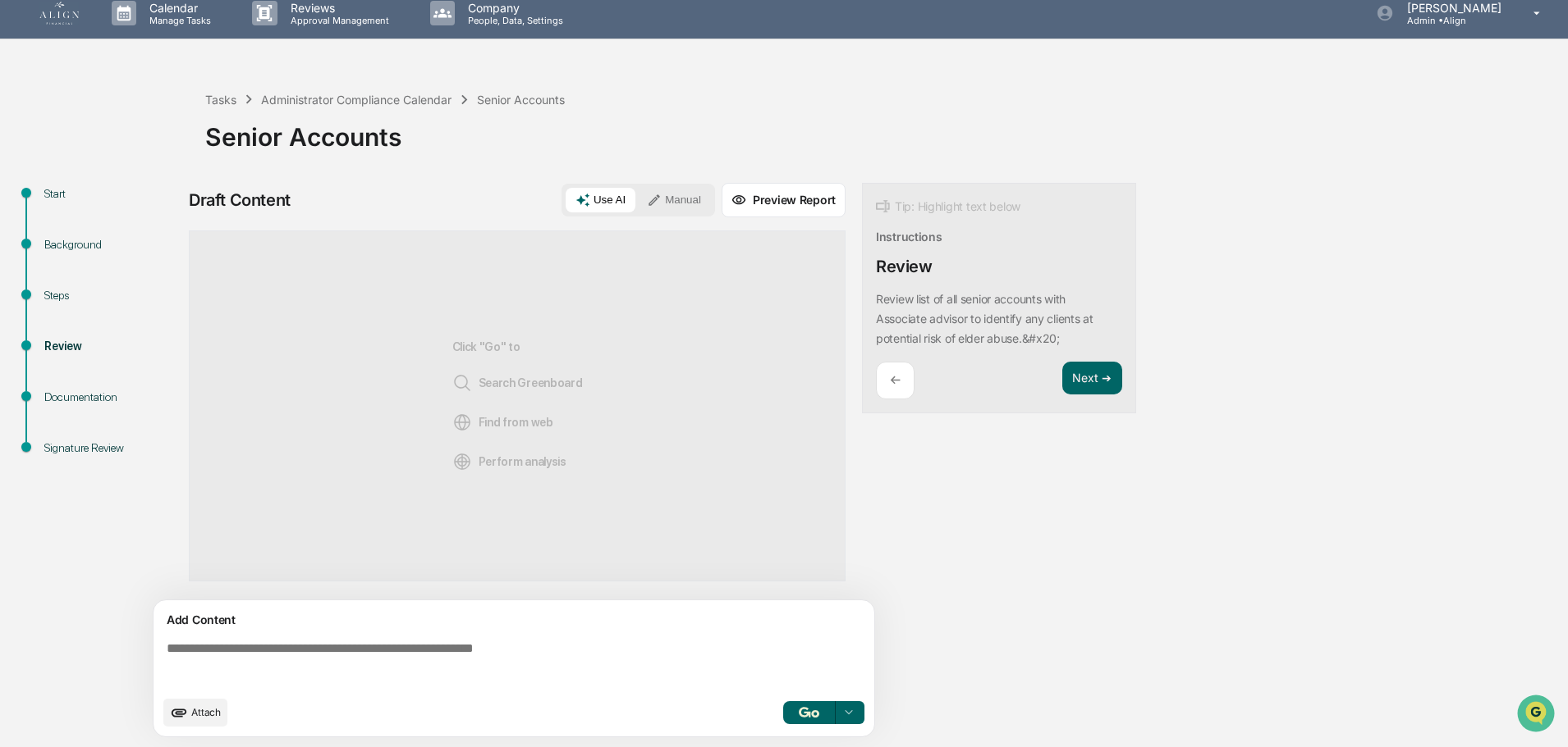
click at [60, 189] on div "Start" at bounding box center [111, 194] width 135 height 18
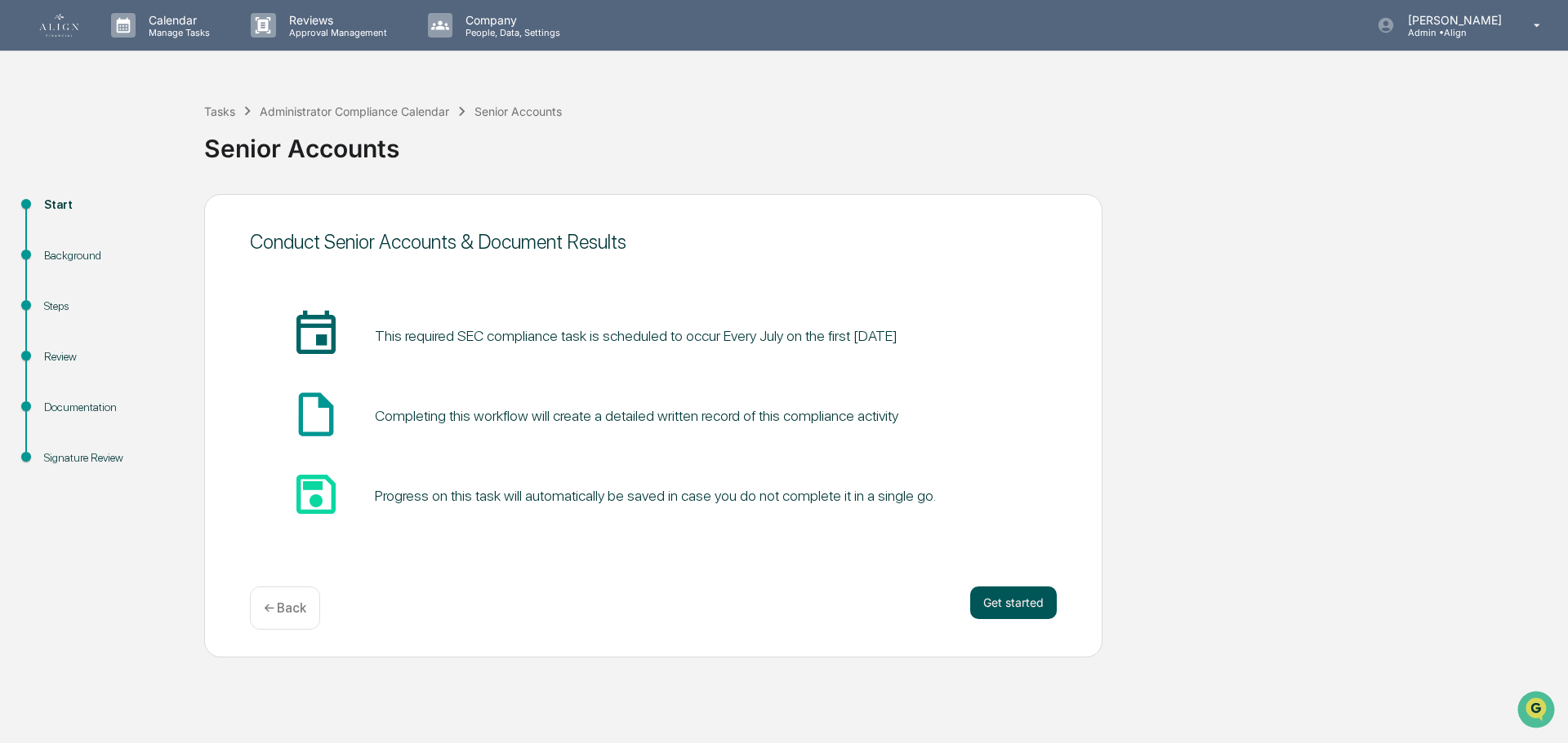
click at [1007, 595] on button "Get started" at bounding box center [1013, 603] width 87 height 32
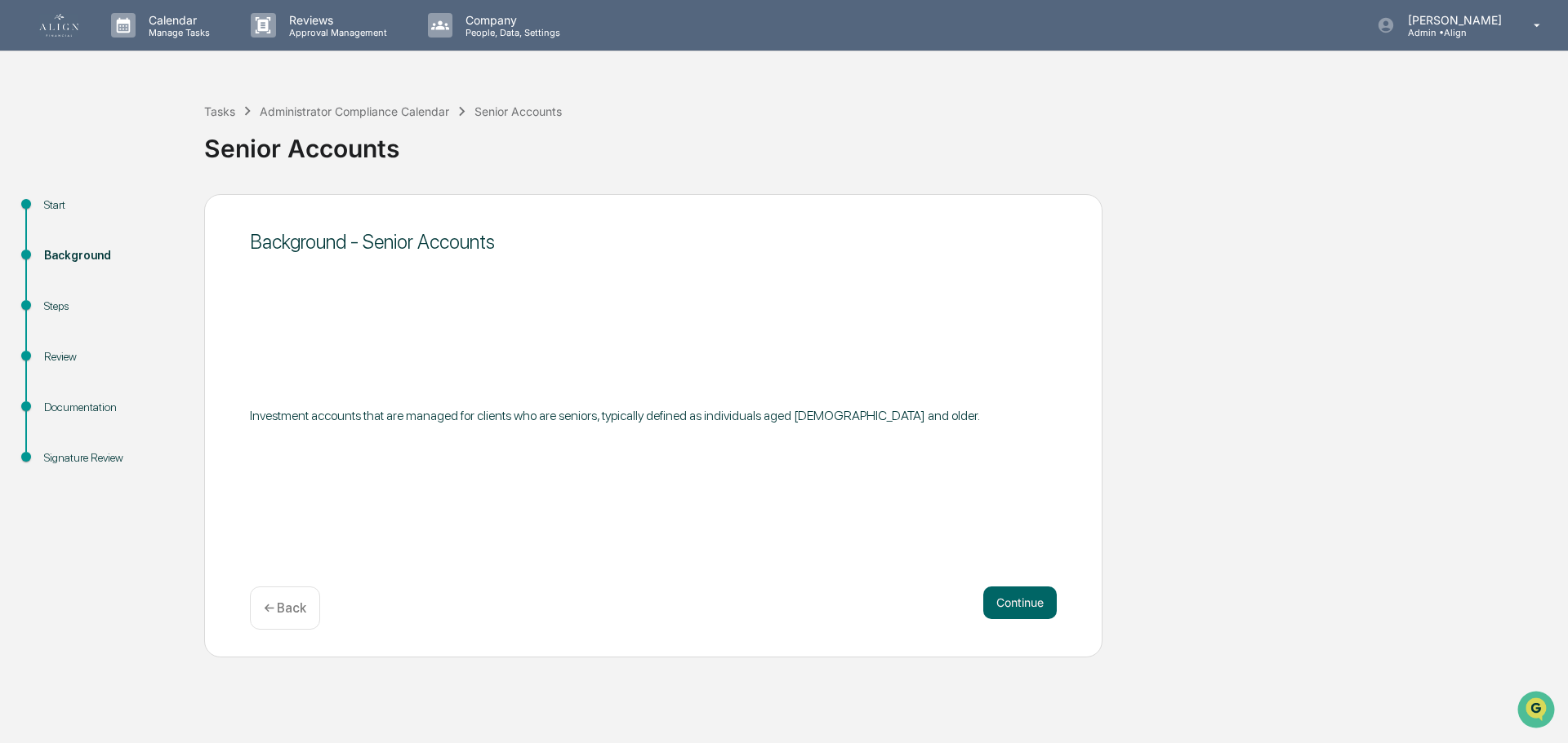
click at [1007, 595] on button "Continue" at bounding box center [1020, 603] width 74 height 32
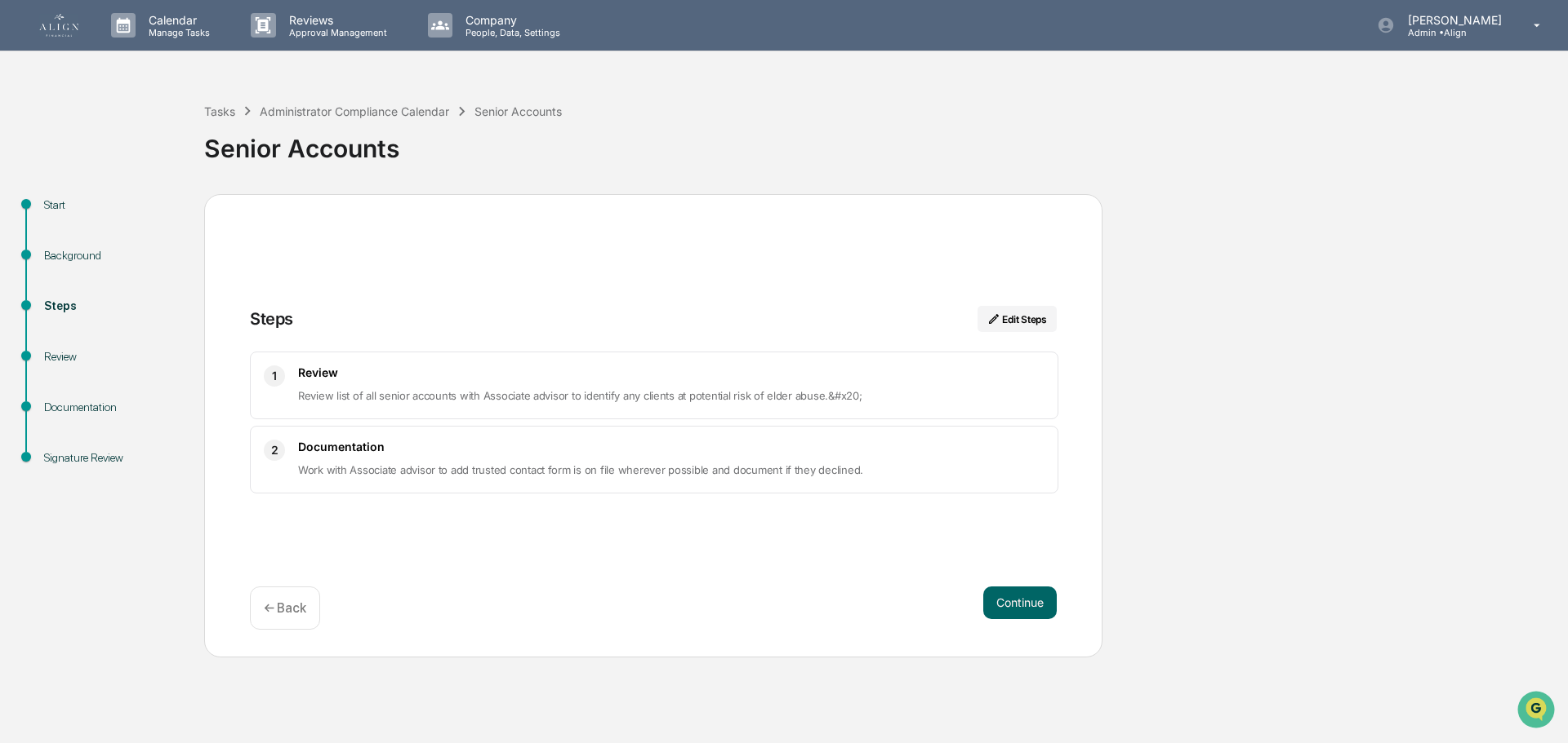
click at [572, 380] on div "Review Review list of all senior accounts with Associate advisor to identify an…" at bounding box center [671, 385] width 746 height 40
click at [63, 24] on img at bounding box center [58, 25] width 39 height 23
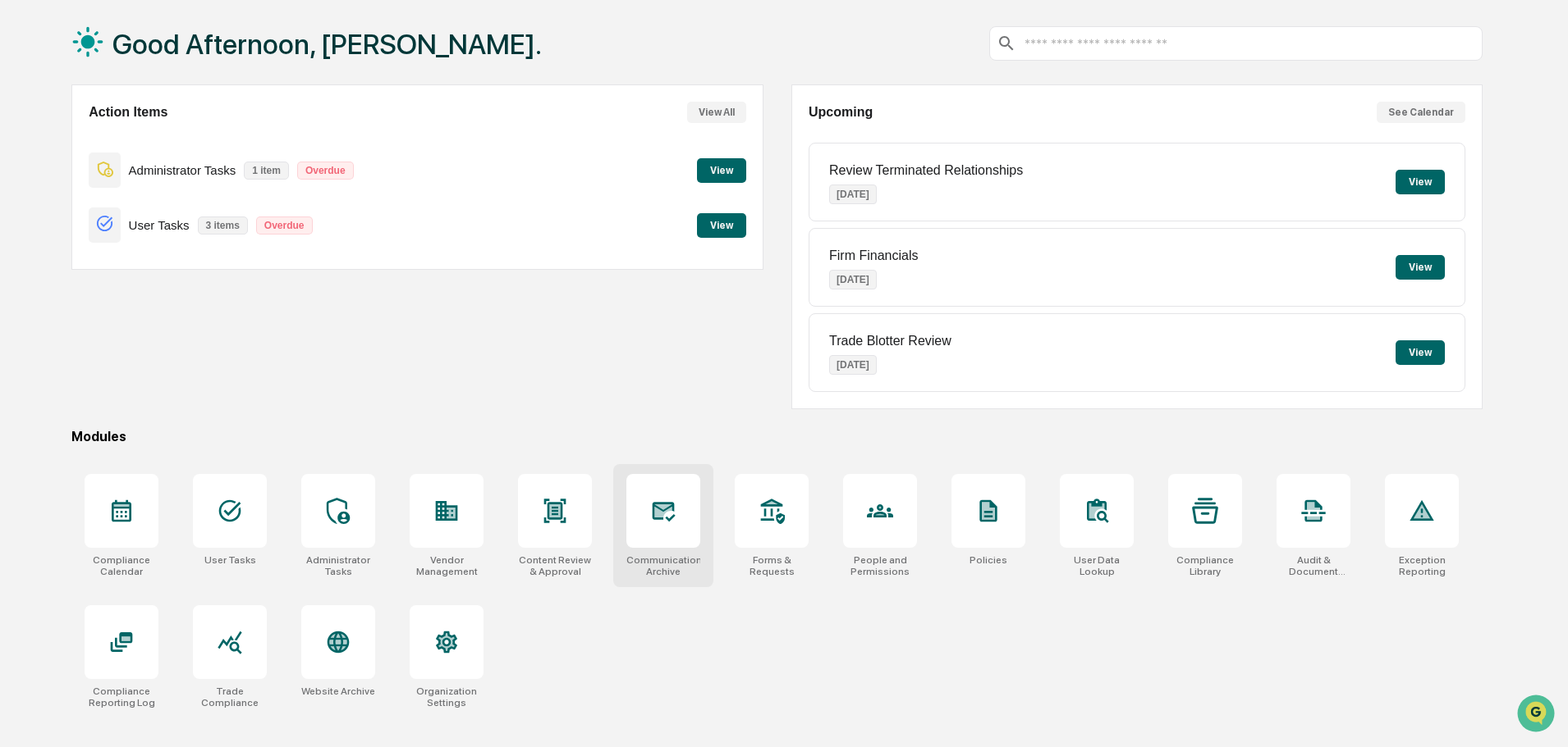
scroll to position [78, 0]
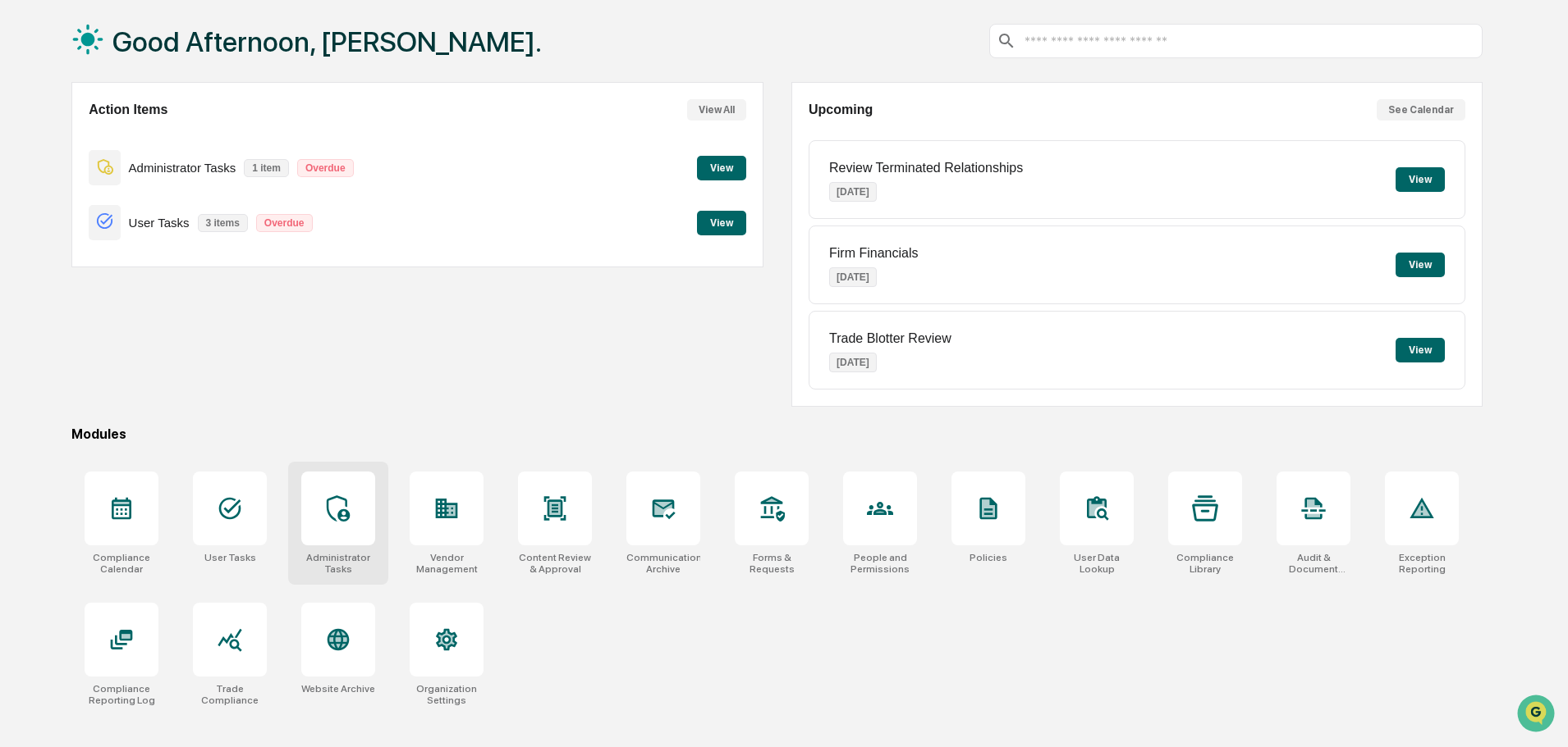
click at [331, 489] on div at bounding box center [338, 509] width 74 height 74
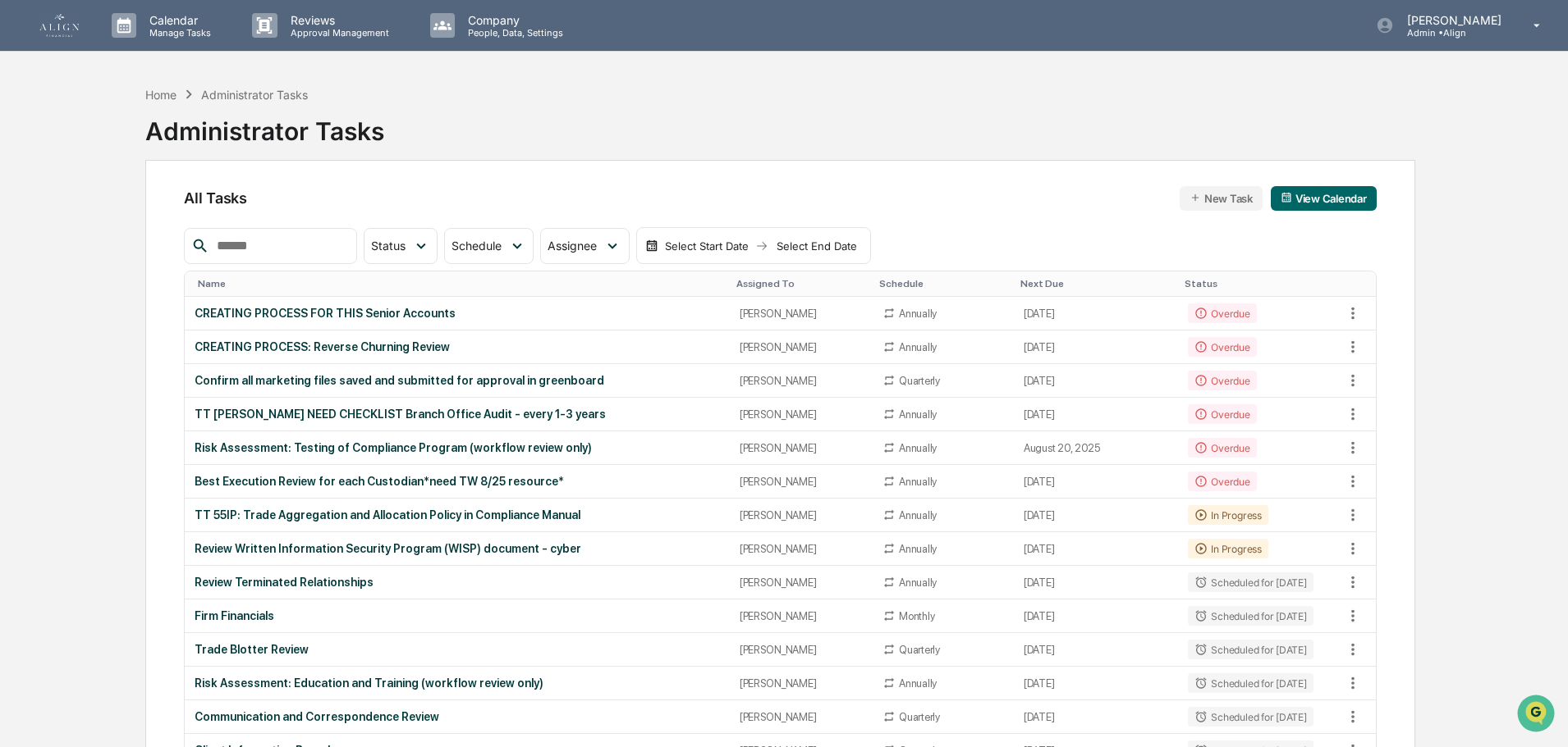
scroll to position [164, 0]
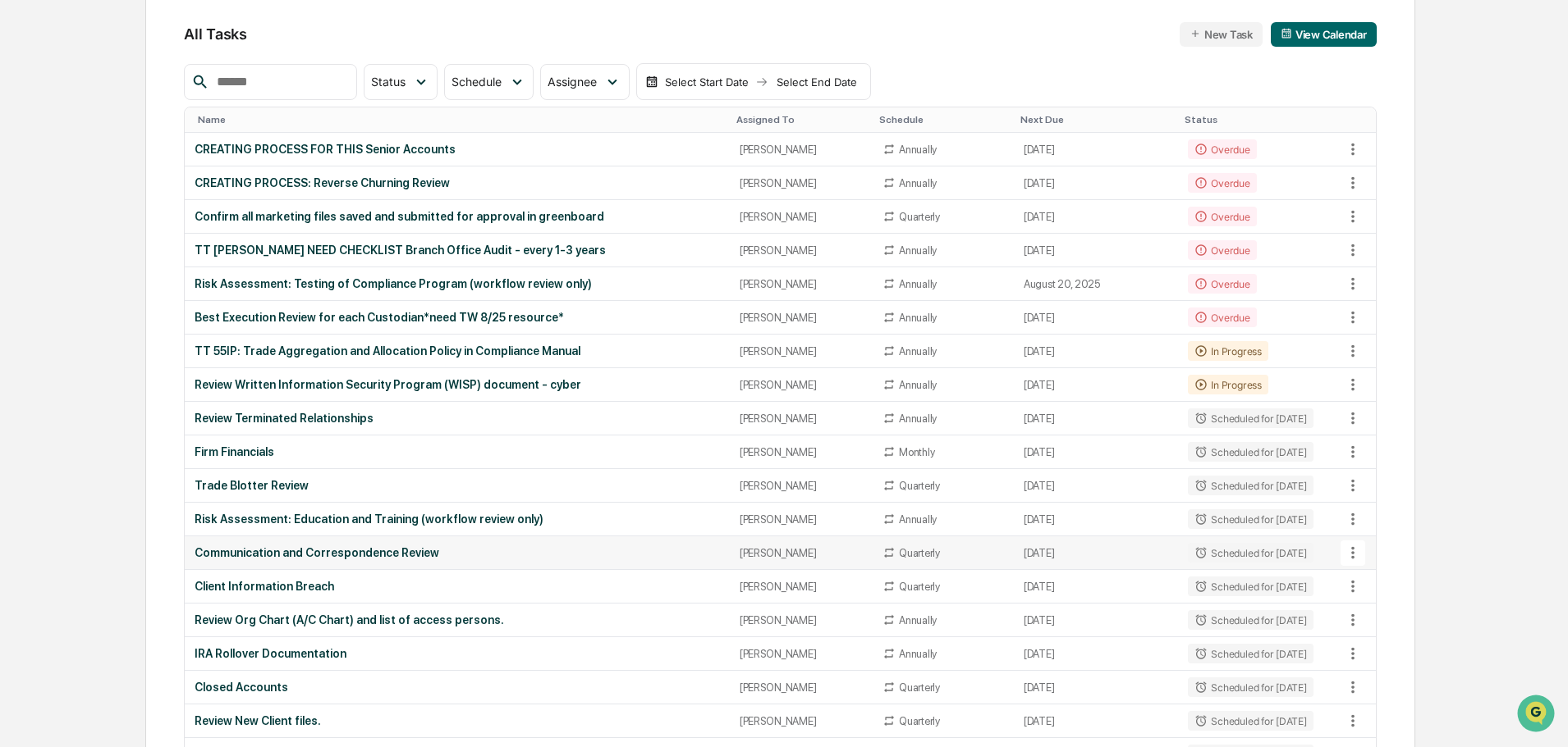
click at [321, 561] on td "Communication and Correspondence Review" at bounding box center [457, 553] width 544 height 33
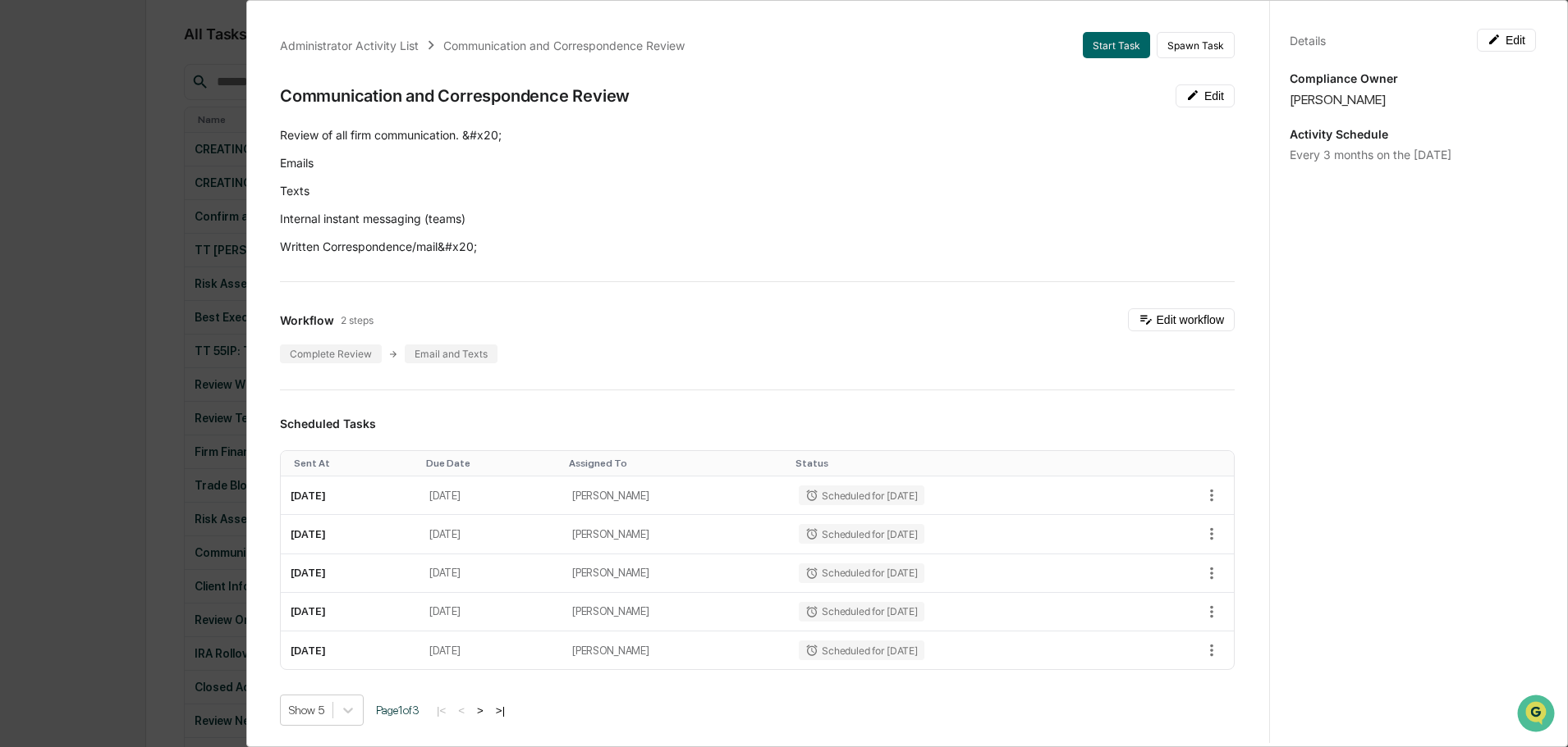
click at [0, 430] on div "Administrator Activity List Communication and Correspondence Review Start Task …" at bounding box center [784, 373] width 1568 height 747
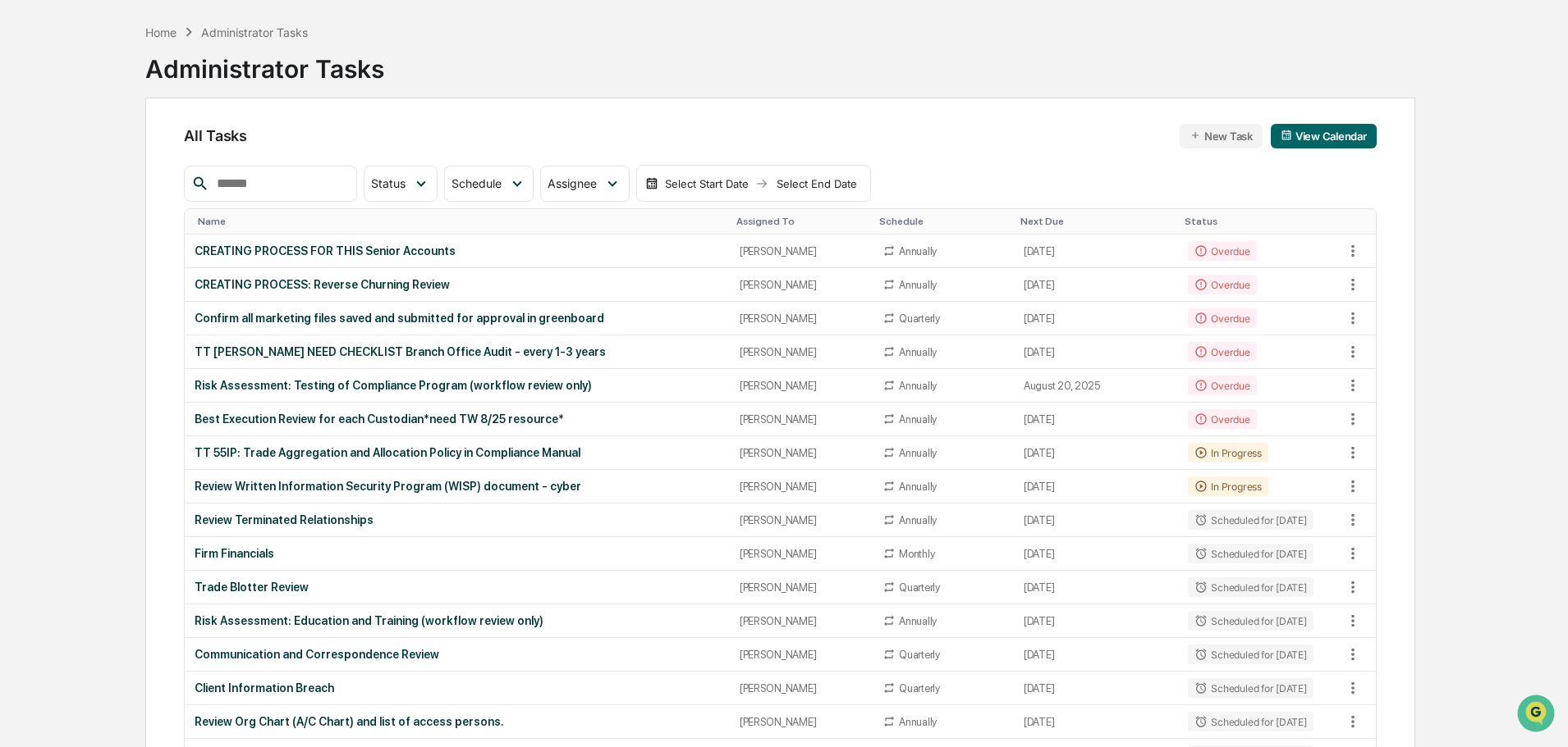
scroll to position [0, 0]
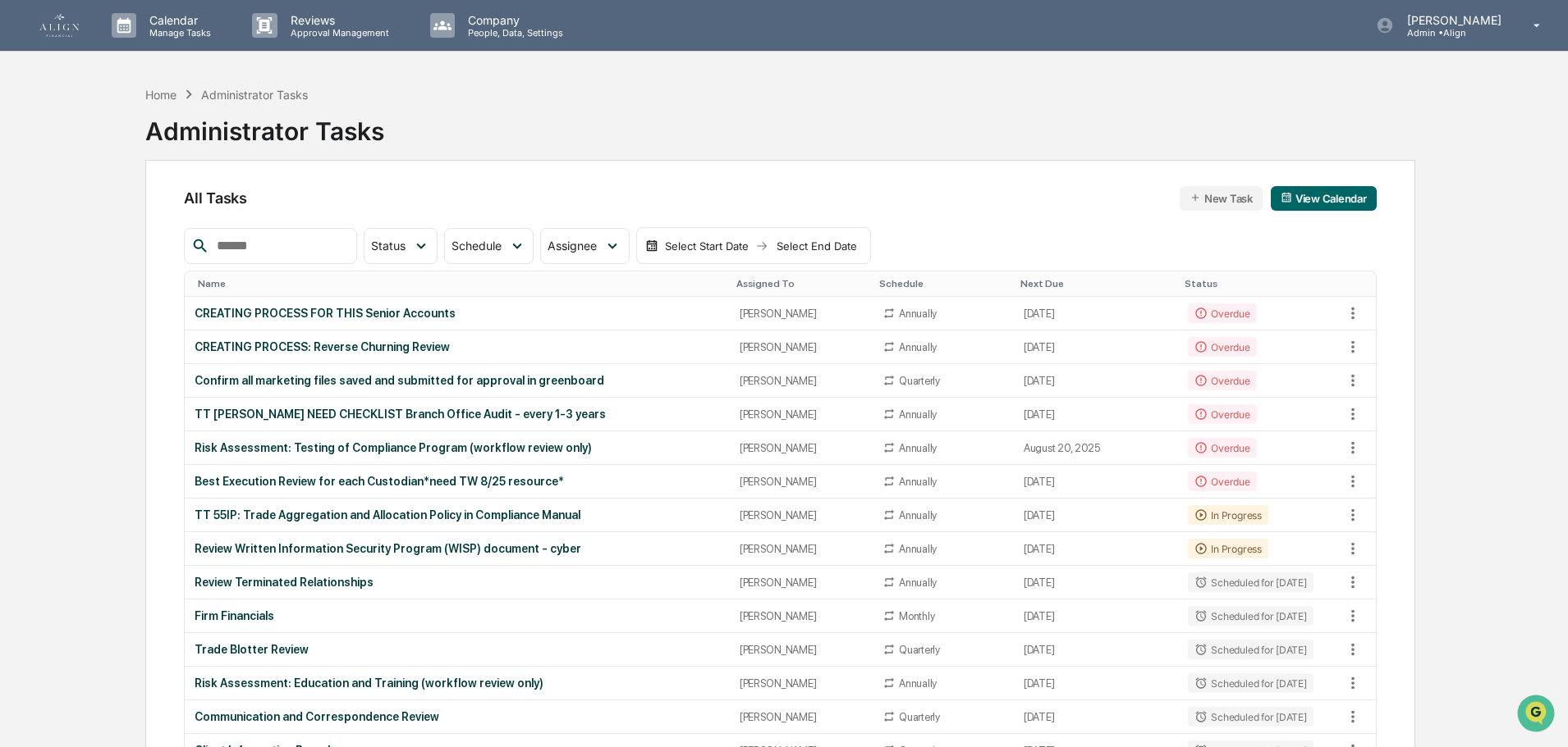
click at [89, 40] on link at bounding box center [69, 25] width 59 height 51
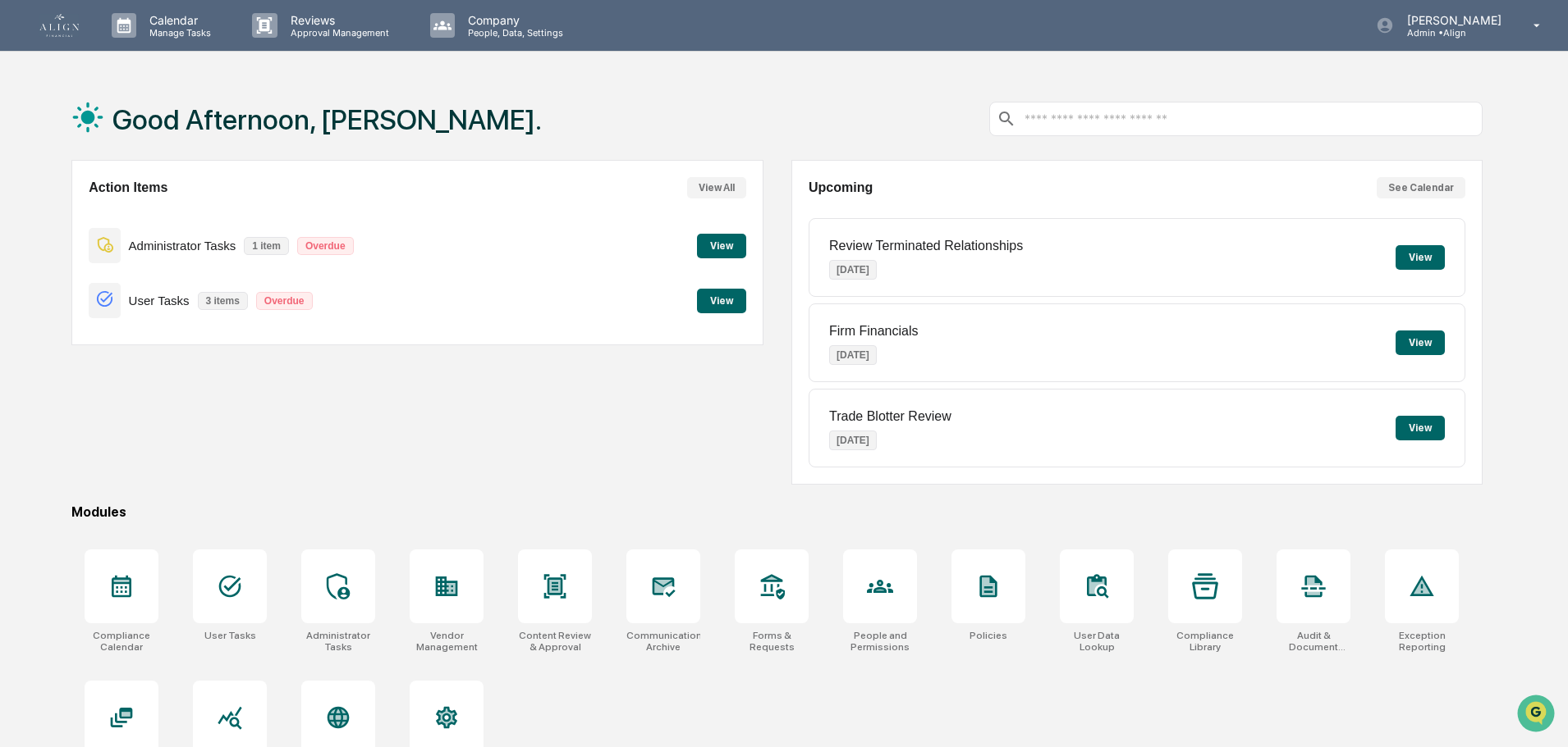
scroll to position [78, 0]
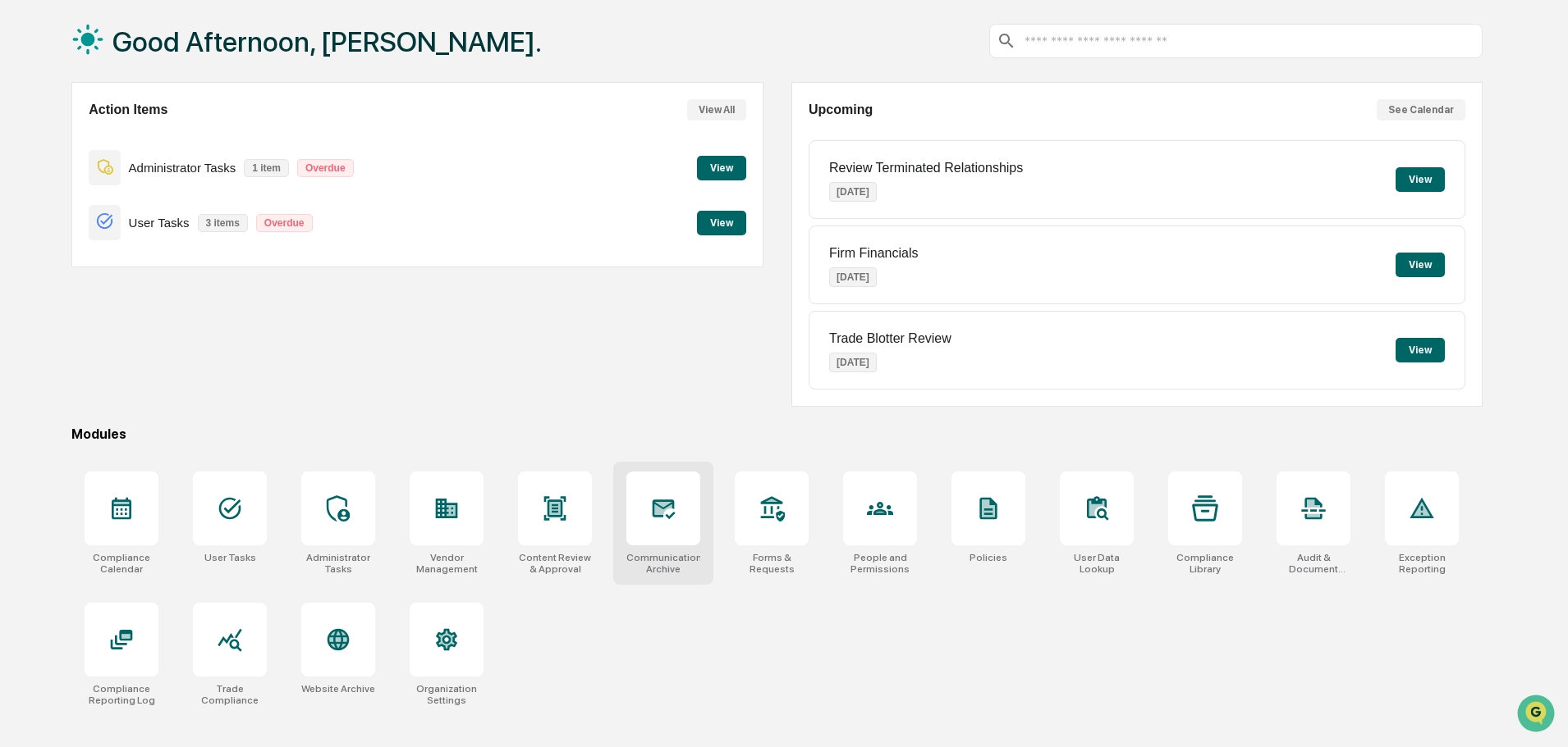
click at [702, 515] on div "Communications Archive" at bounding box center [663, 523] width 100 height 123
